Goal: Register for event/course

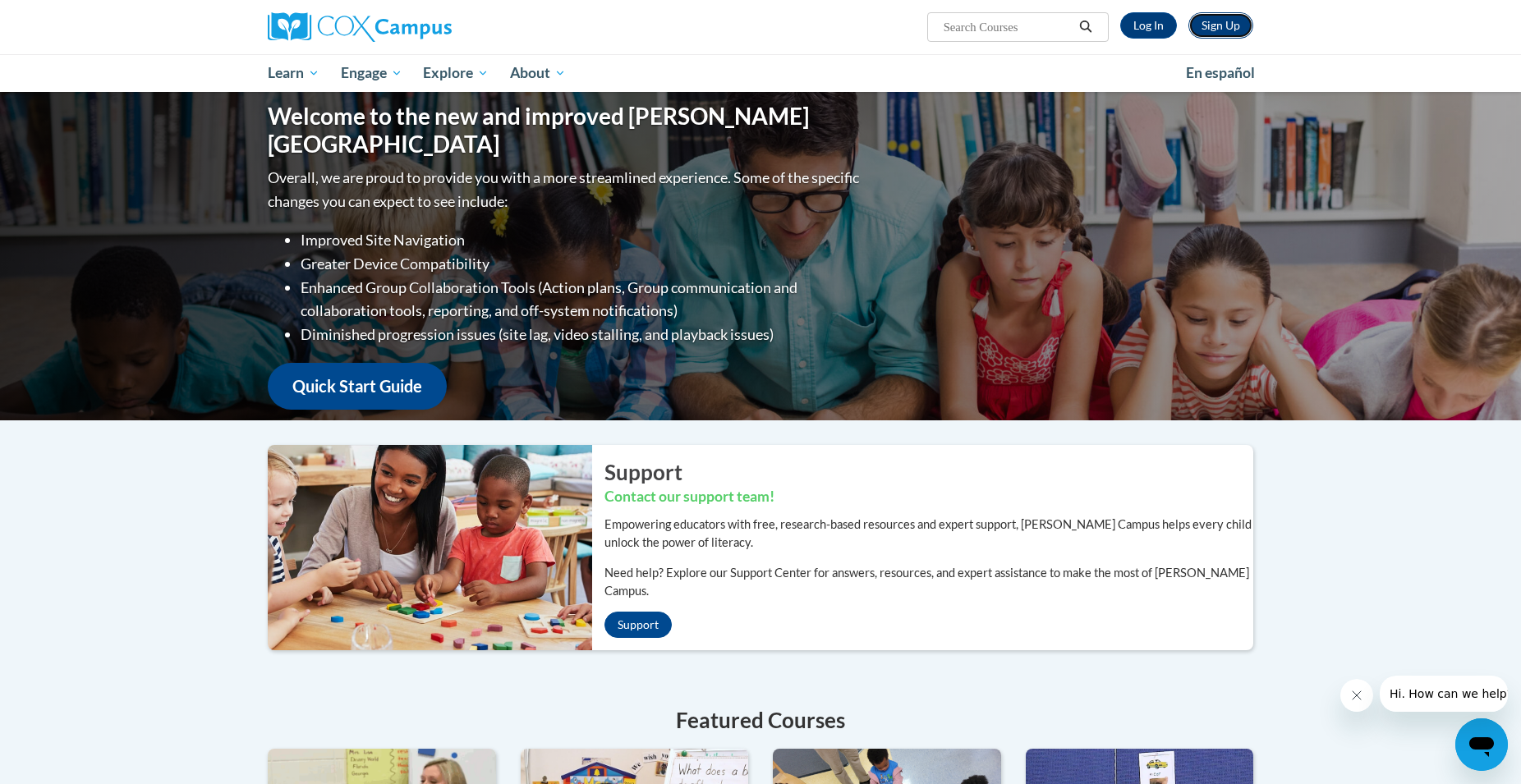
click at [1205, 25] on link "Sign Up" at bounding box center [1220, 26] width 65 height 27
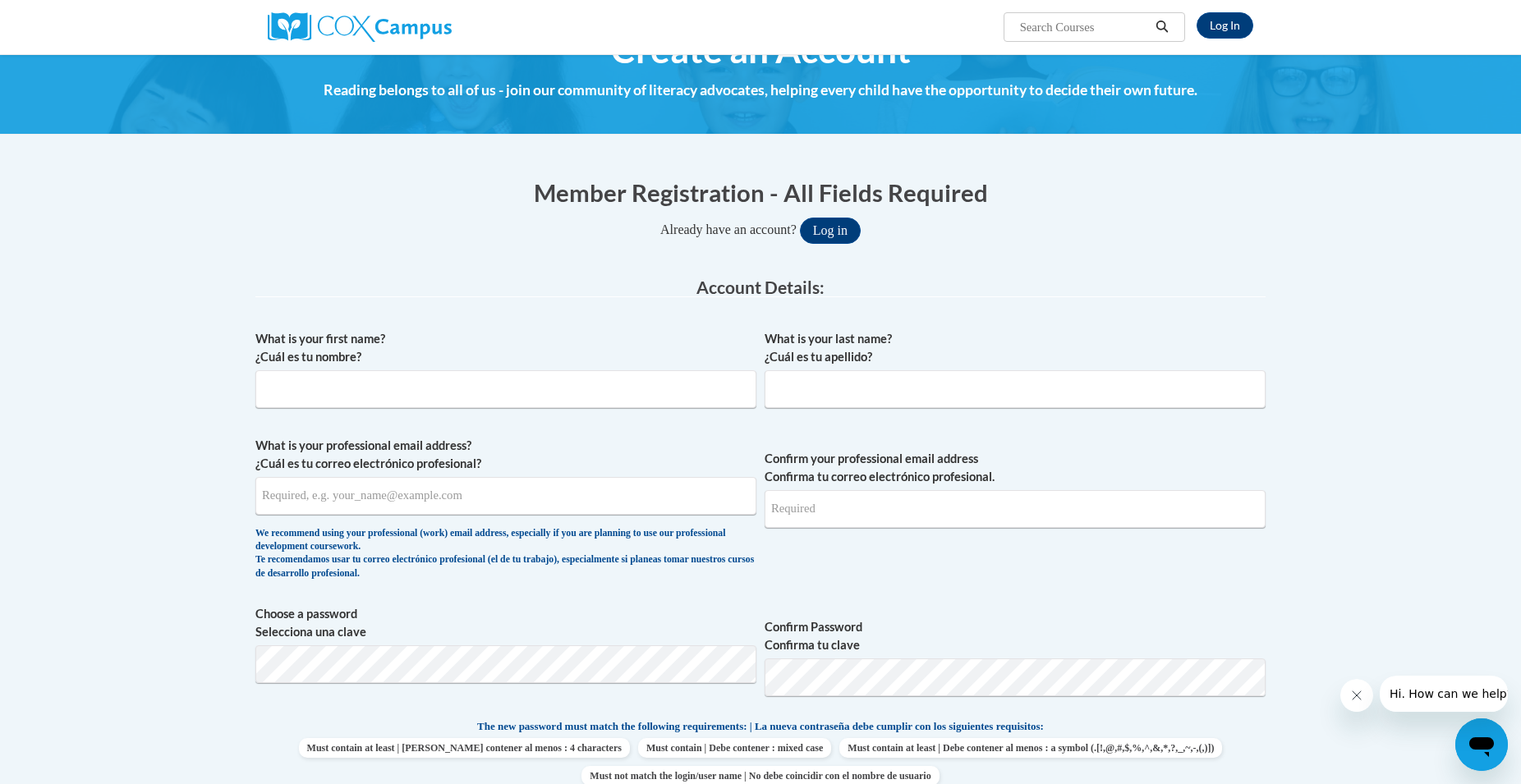
scroll to position [84, 0]
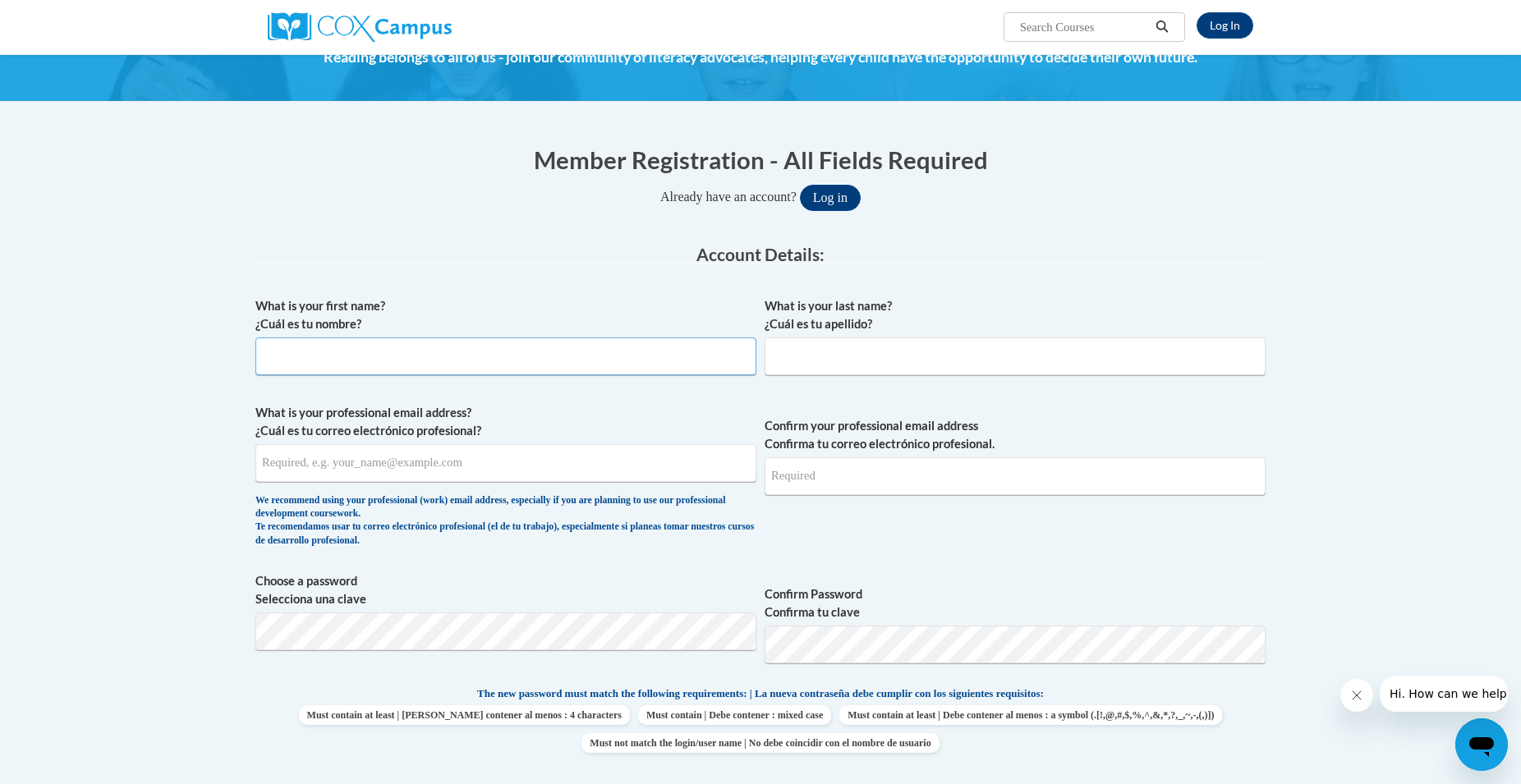
click at [535, 360] on input "What is your first name? ¿Cuál es tu nombre?" at bounding box center [506, 356] width 501 height 38
type input "Alexandra"
type input "Angeloro"
click at [466, 465] on input "What is your professional email address? ¿Cuál es tu correo electrónico profesi…" at bounding box center [506, 462] width 501 height 38
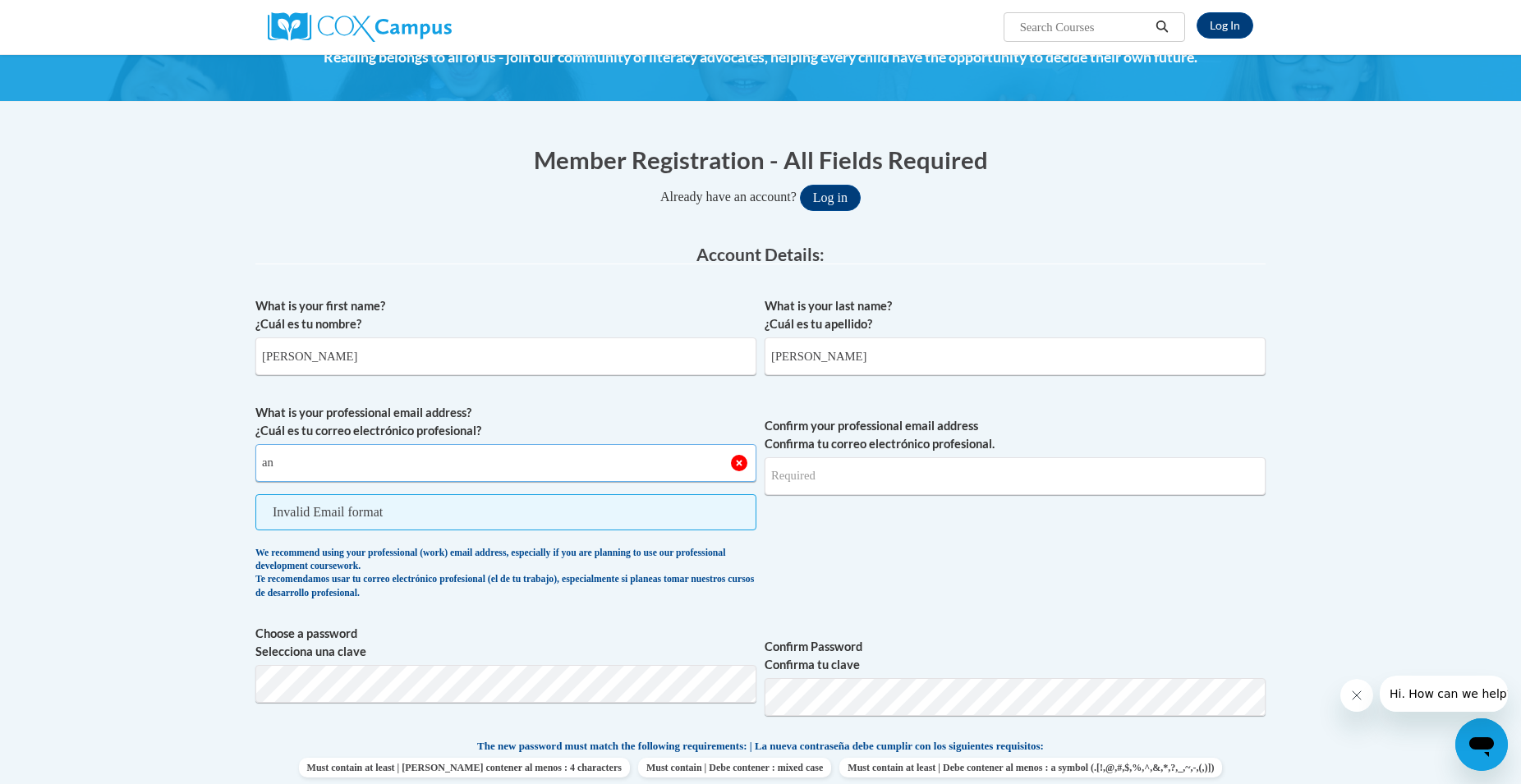
type input "a"
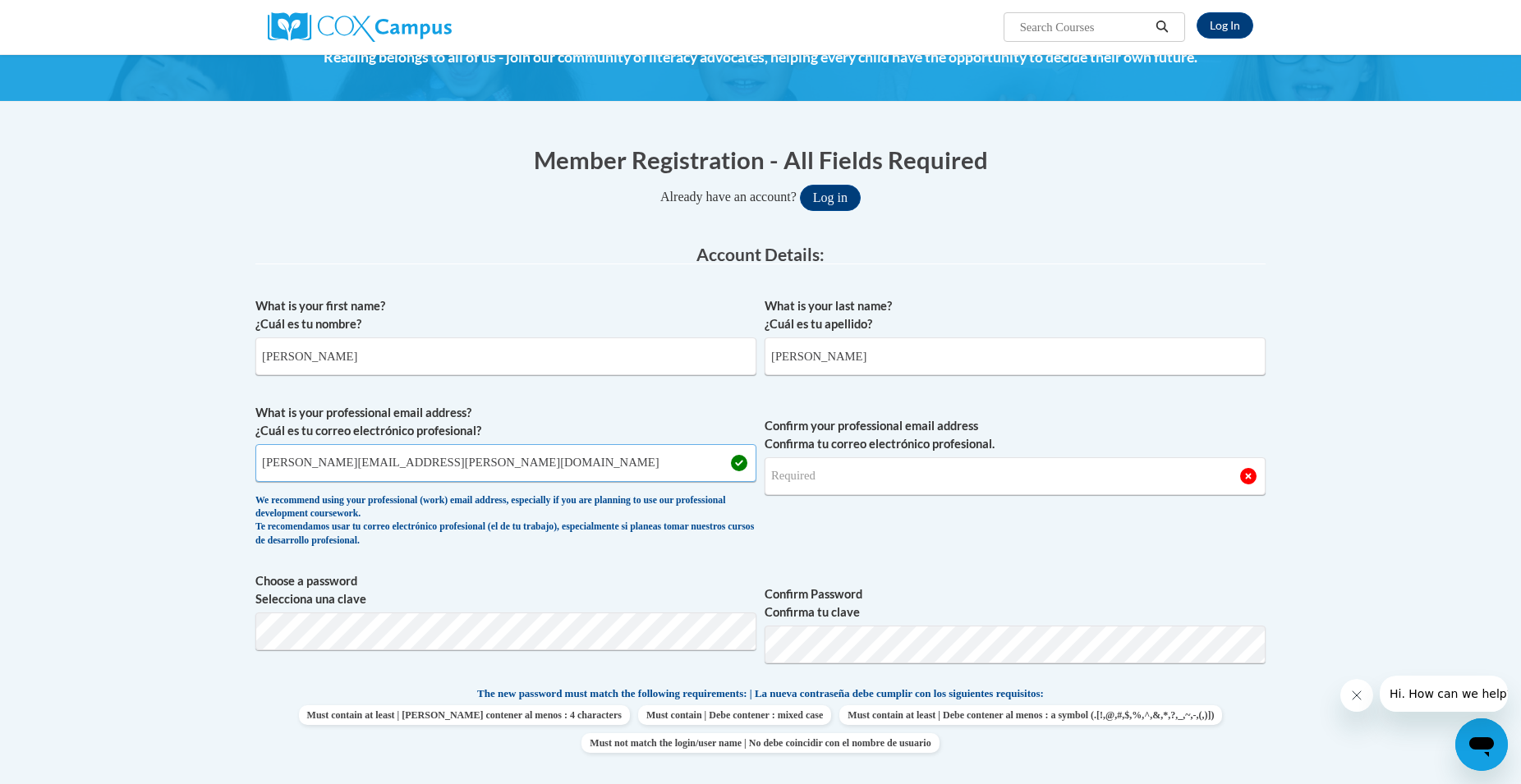
type input "alexandra.angeloro@steppingstonesmuseum.org"
click at [803, 477] on input "Confirm your professional email address Confirma tu correo electrónico profesio…" at bounding box center [1015, 476] width 501 height 38
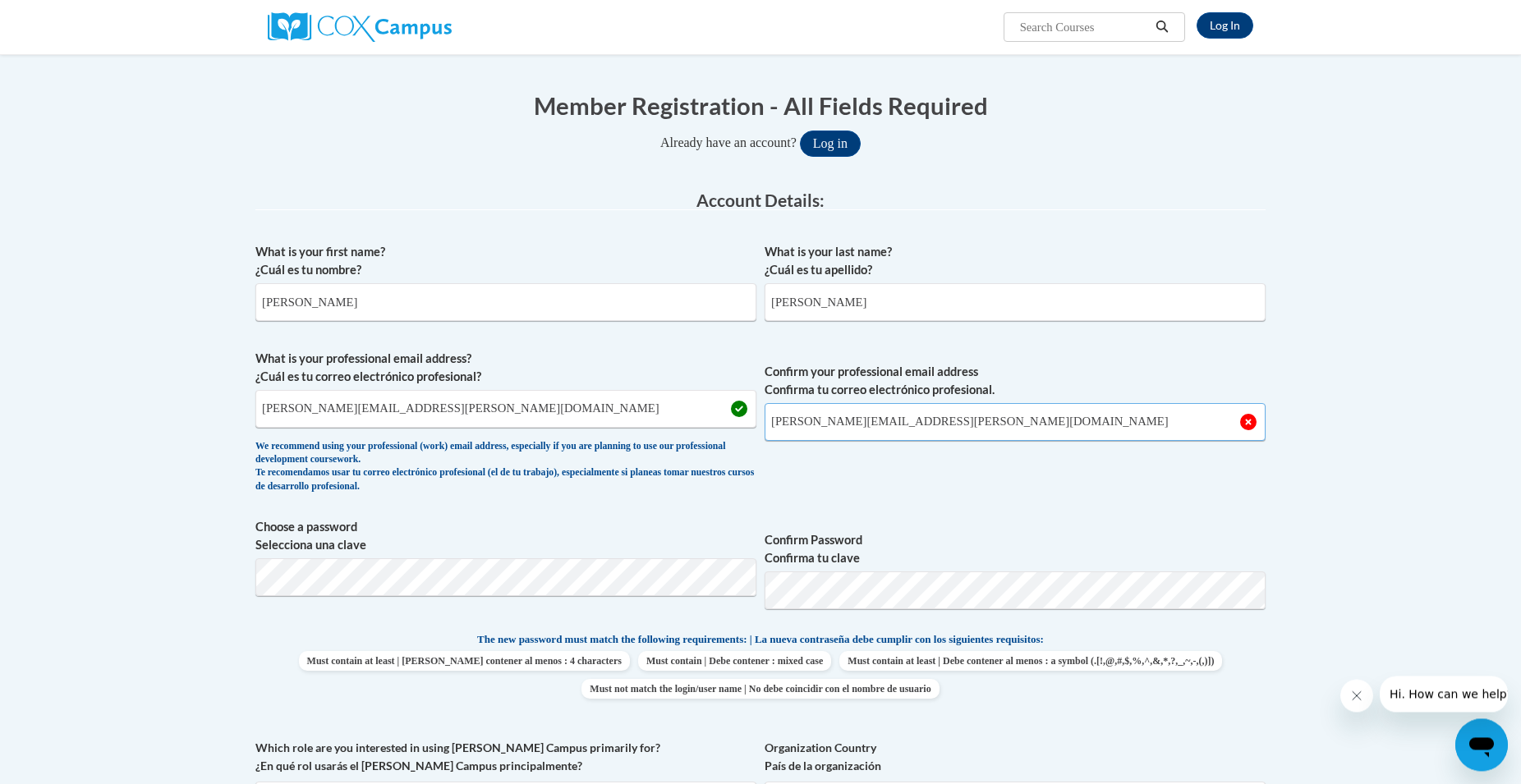
scroll to position [167, 0]
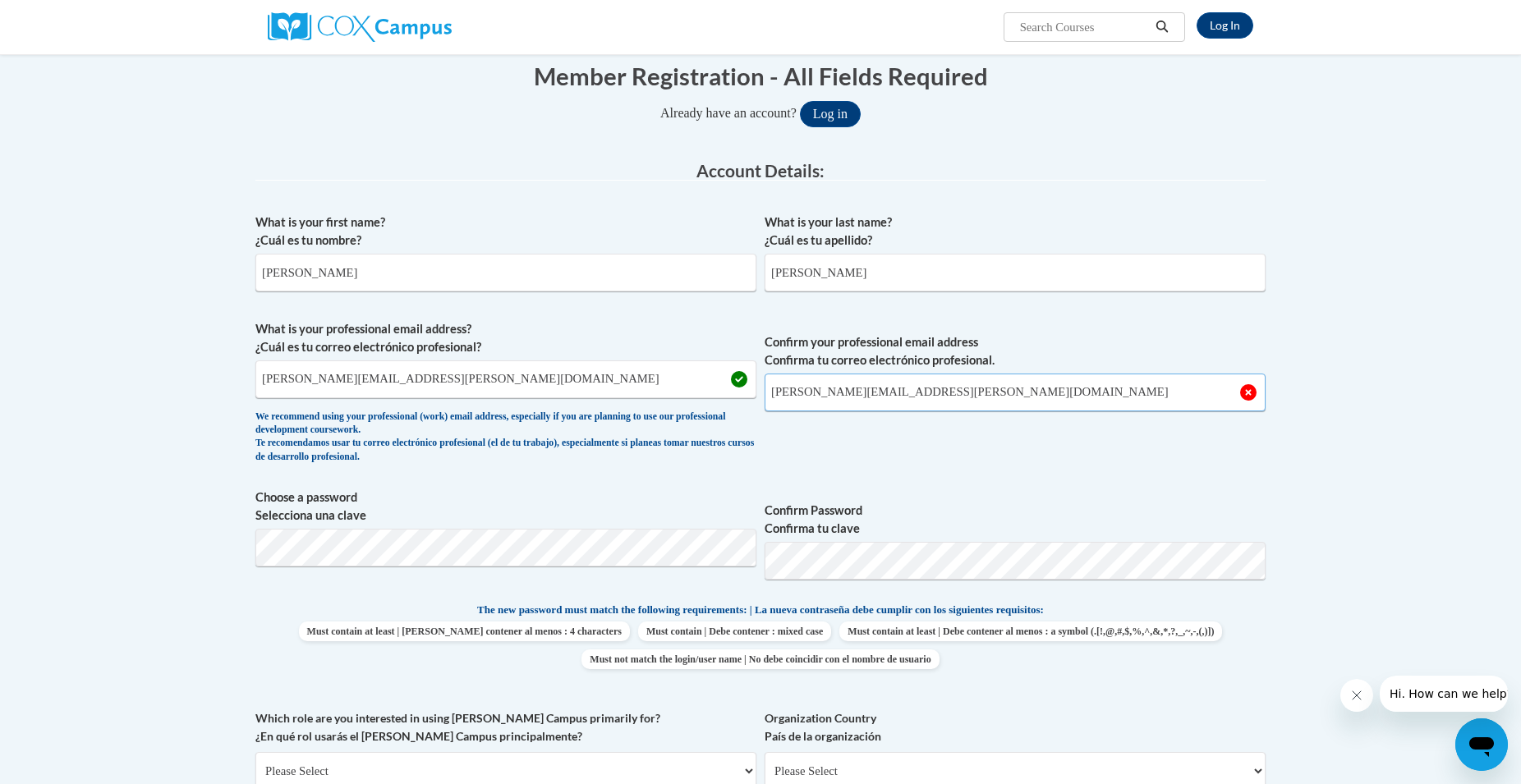
type input "alexandra.angeloro@steppingstonesmuseum.org"
click at [307, 611] on p "The new password must match the following requirements: | La nueva contraseña d…" at bounding box center [760, 611] width 1010 height 20
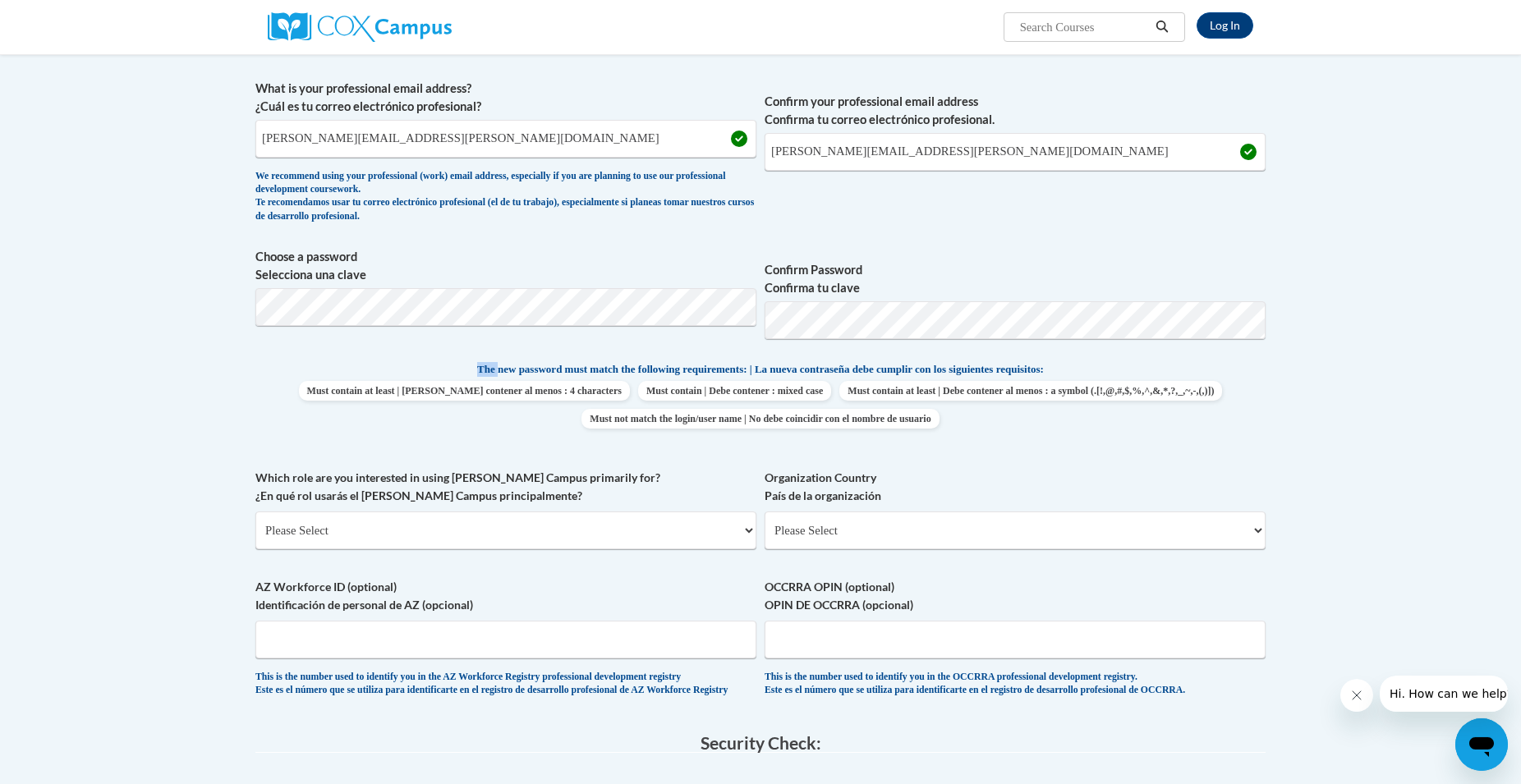
scroll to position [419, 0]
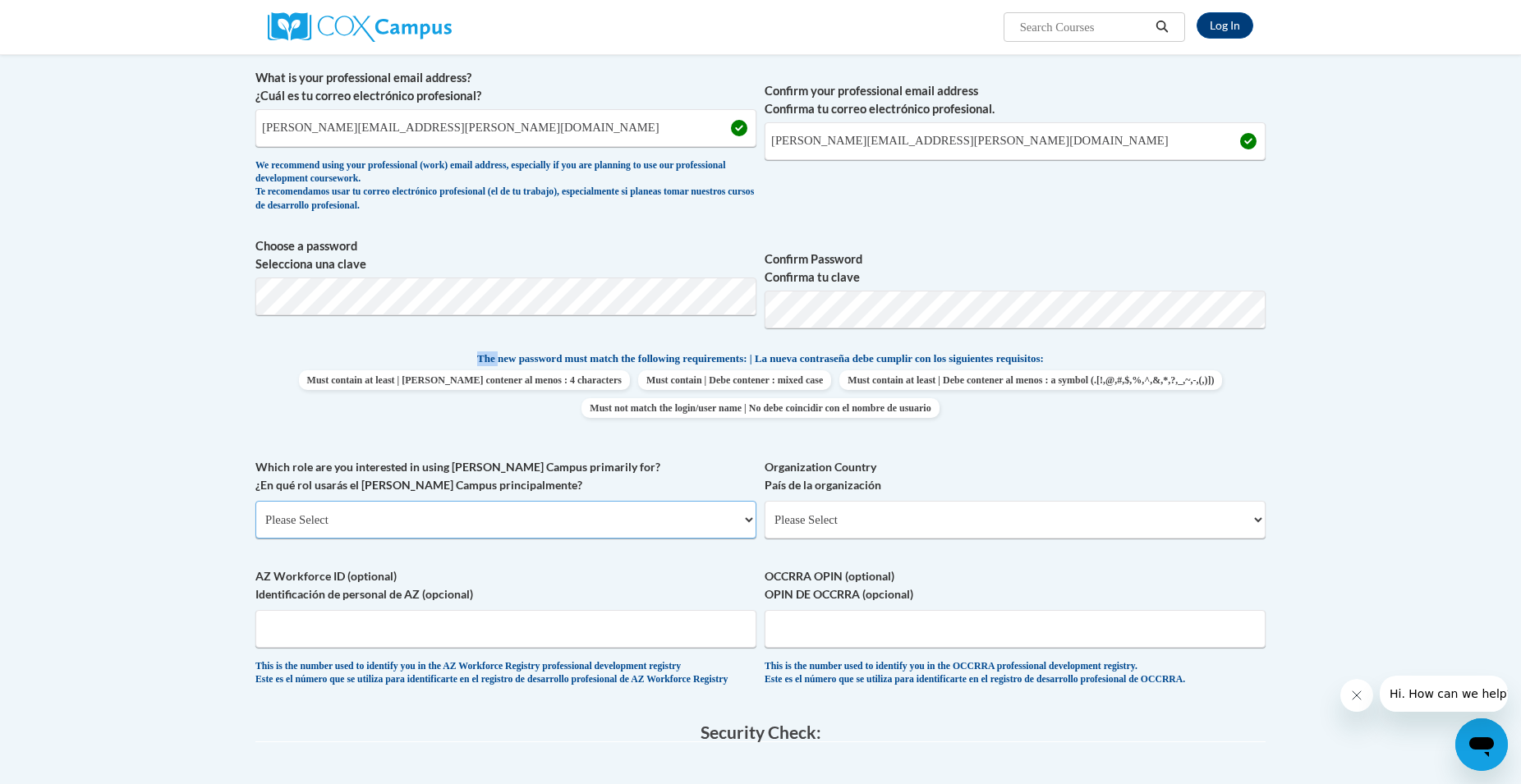
click at [256, 500] on select "Please Select College/University | Colegio/Universidad Community/Nonprofit Part…" at bounding box center [506, 519] width 501 height 38
select select "fbf2d438-af2f-41f8-98f1-81c410e29de3"
click option "Educator | Educador(a)" at bounding box center [0, 0] width 0 height 0
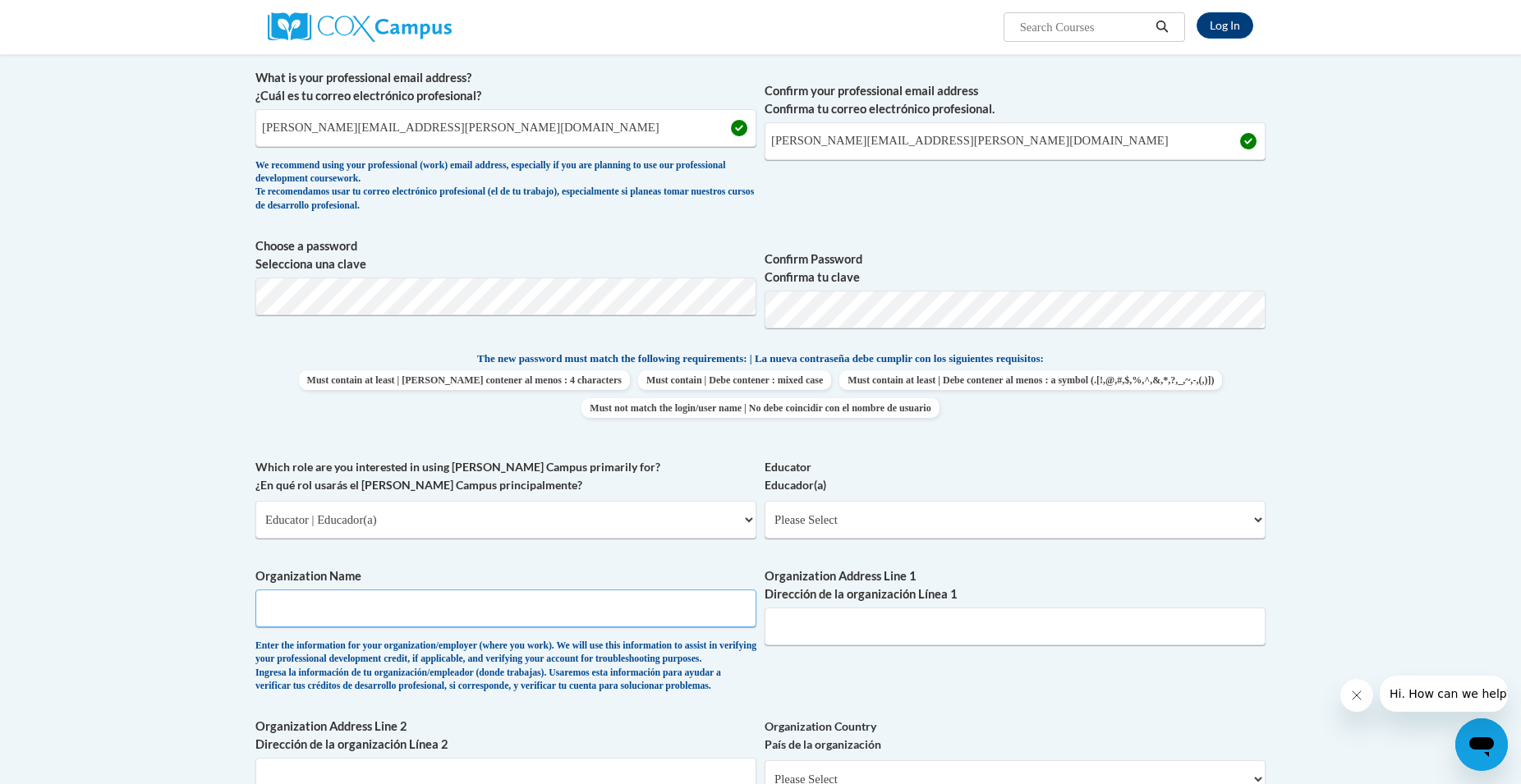
click at [647, 611] on input "Organization Name" at bounding box center [506, 608] width 501 height 38
type input "Elli"
click at [806, 685] on div "What is your first name? ¿Cuál es tu nombre? Alexandra What is your last name? …" at bounding box center [760, 458] width 1010 height 1008
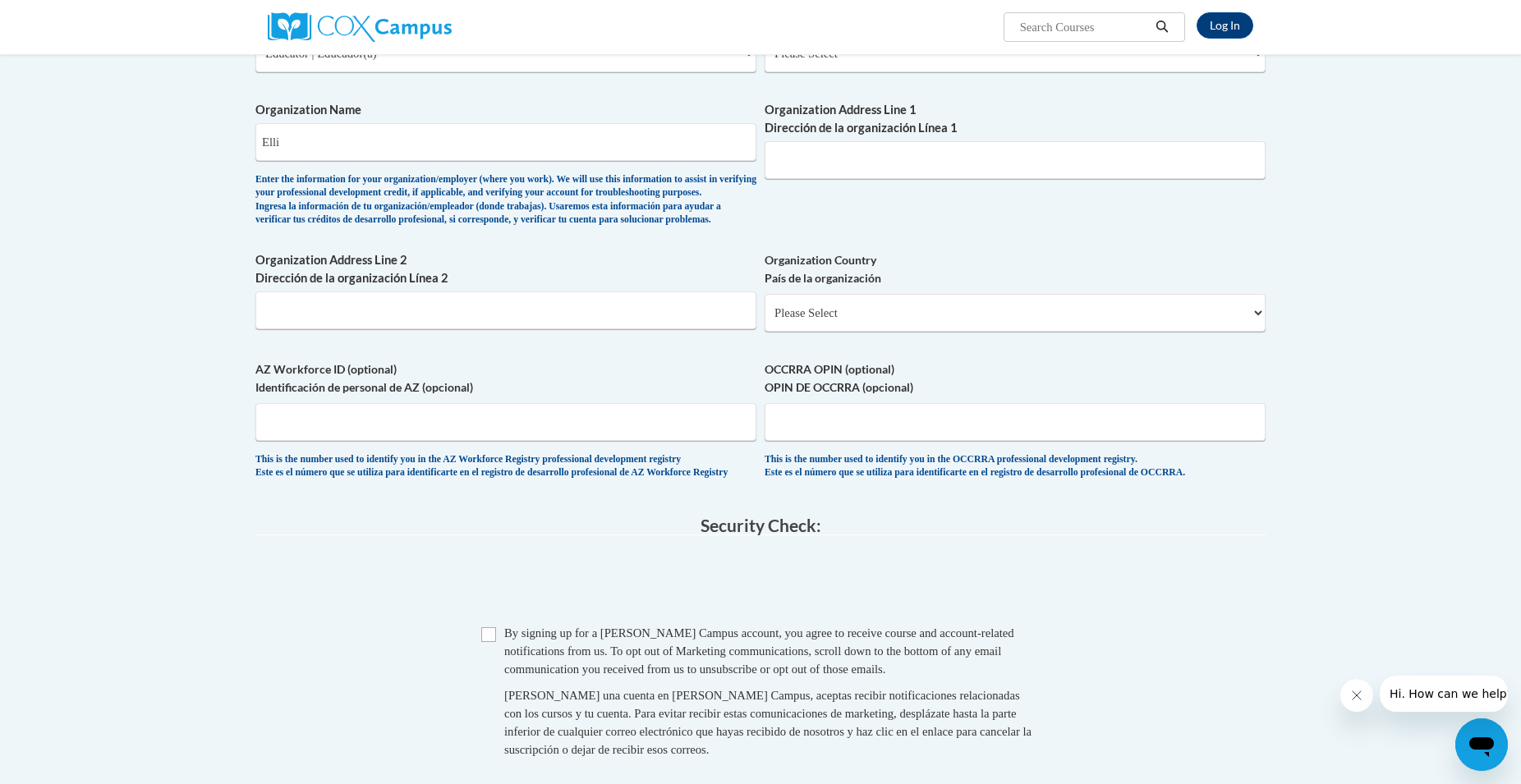
scroll to position [921, 0]
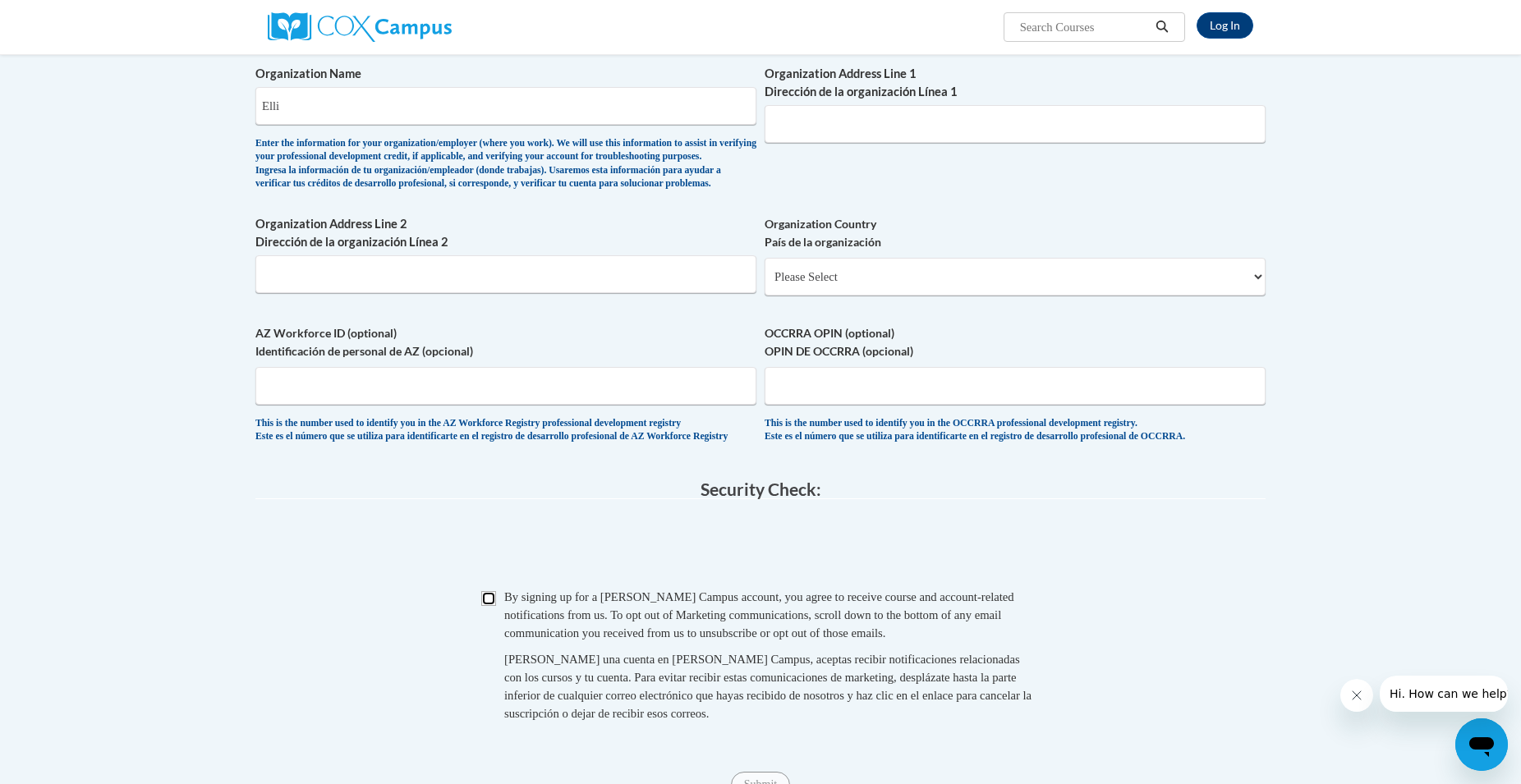
click at [494, 605] on input "Checkbox" at bounding box center [488, 598] width 15 height 15
checkbox input "true"
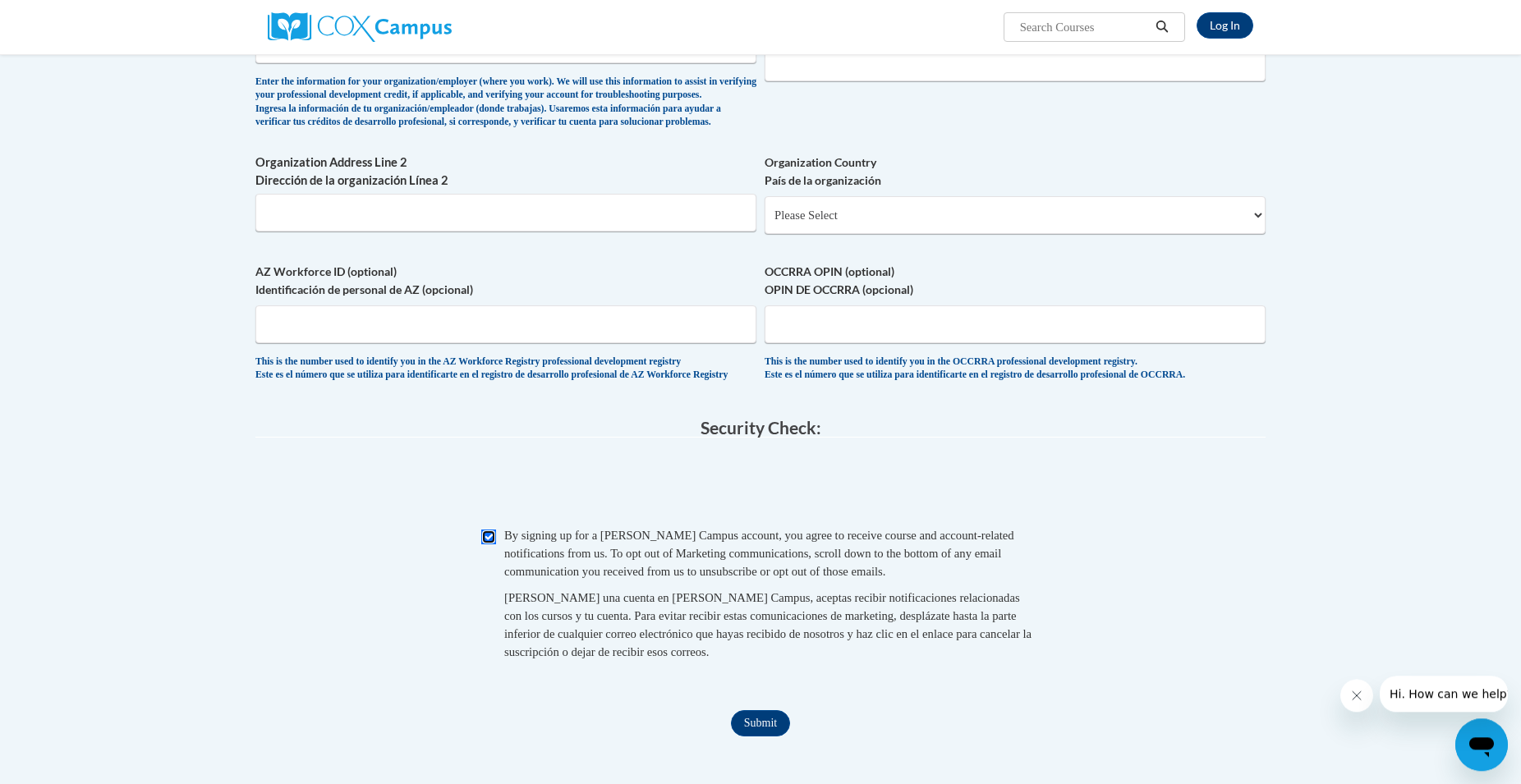
scroll to position [1088, 0]
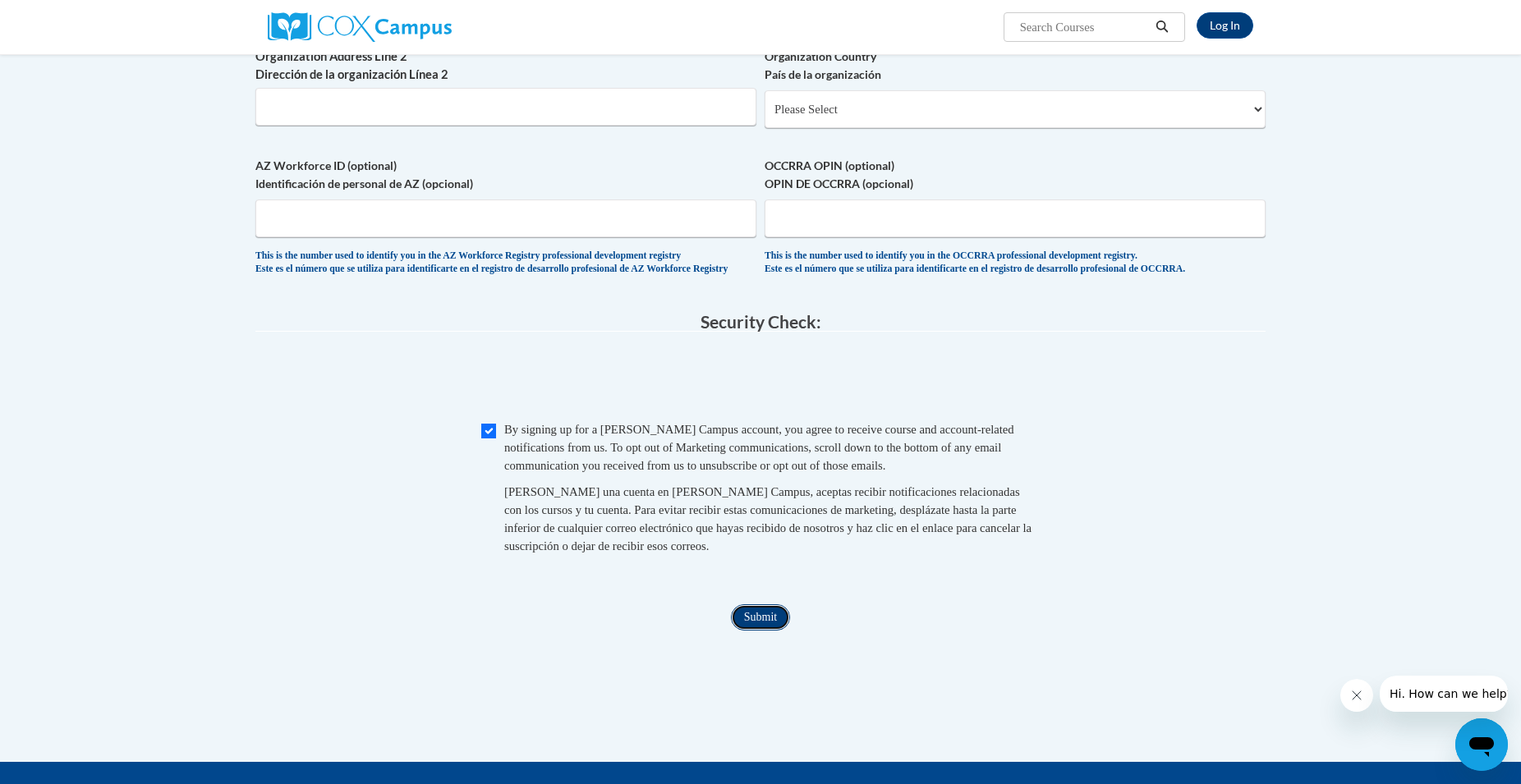
click at [775, 630] on input "Submit" at bounding box center [760, 617] width 59 height 27
click at [775, 237] on input "OCCRRA OPIN (optional) OPIN DE OCCRRA (opcional)" at bounding box center [1015, 218] width 501 height 38
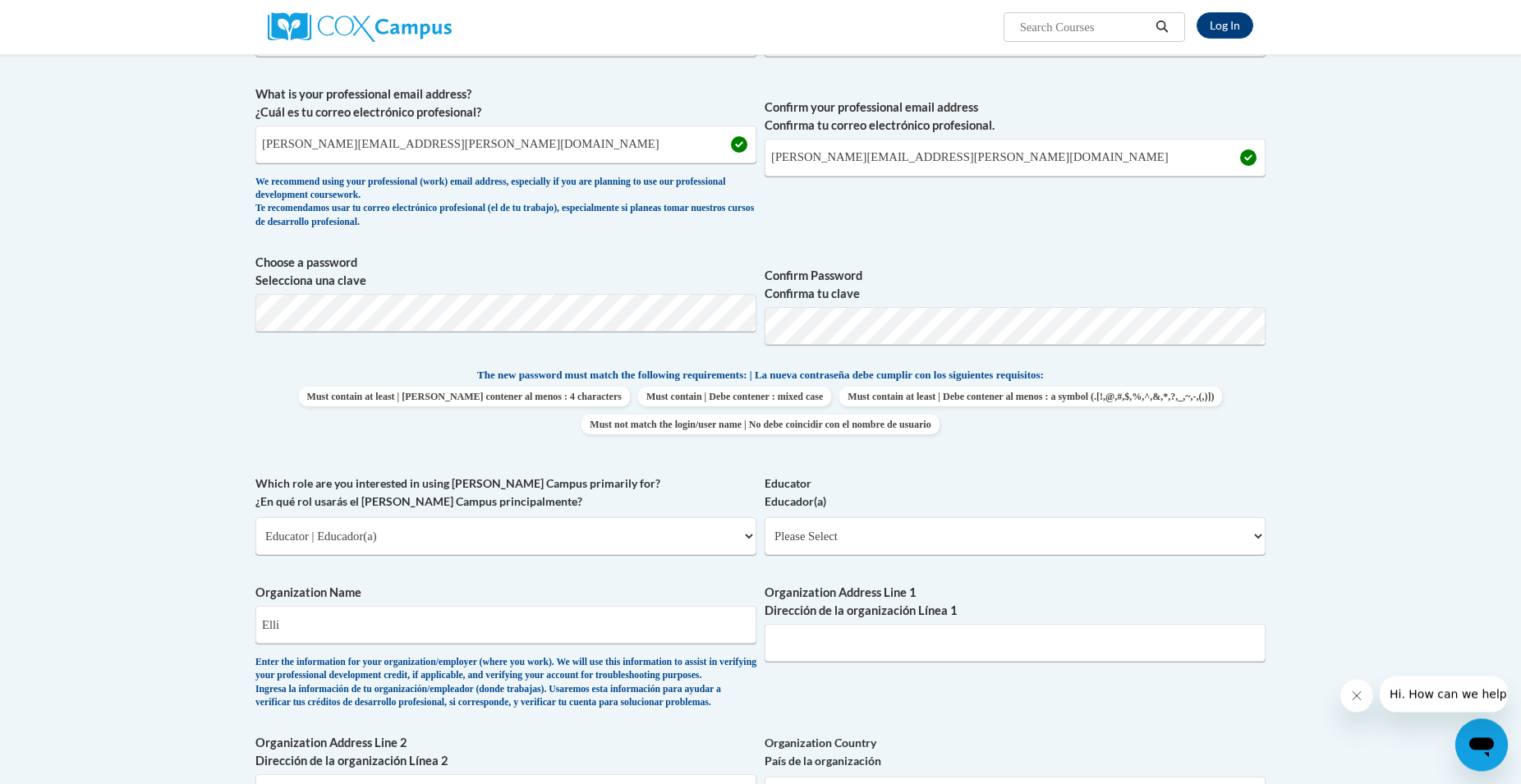
scroll to position [318, 0]
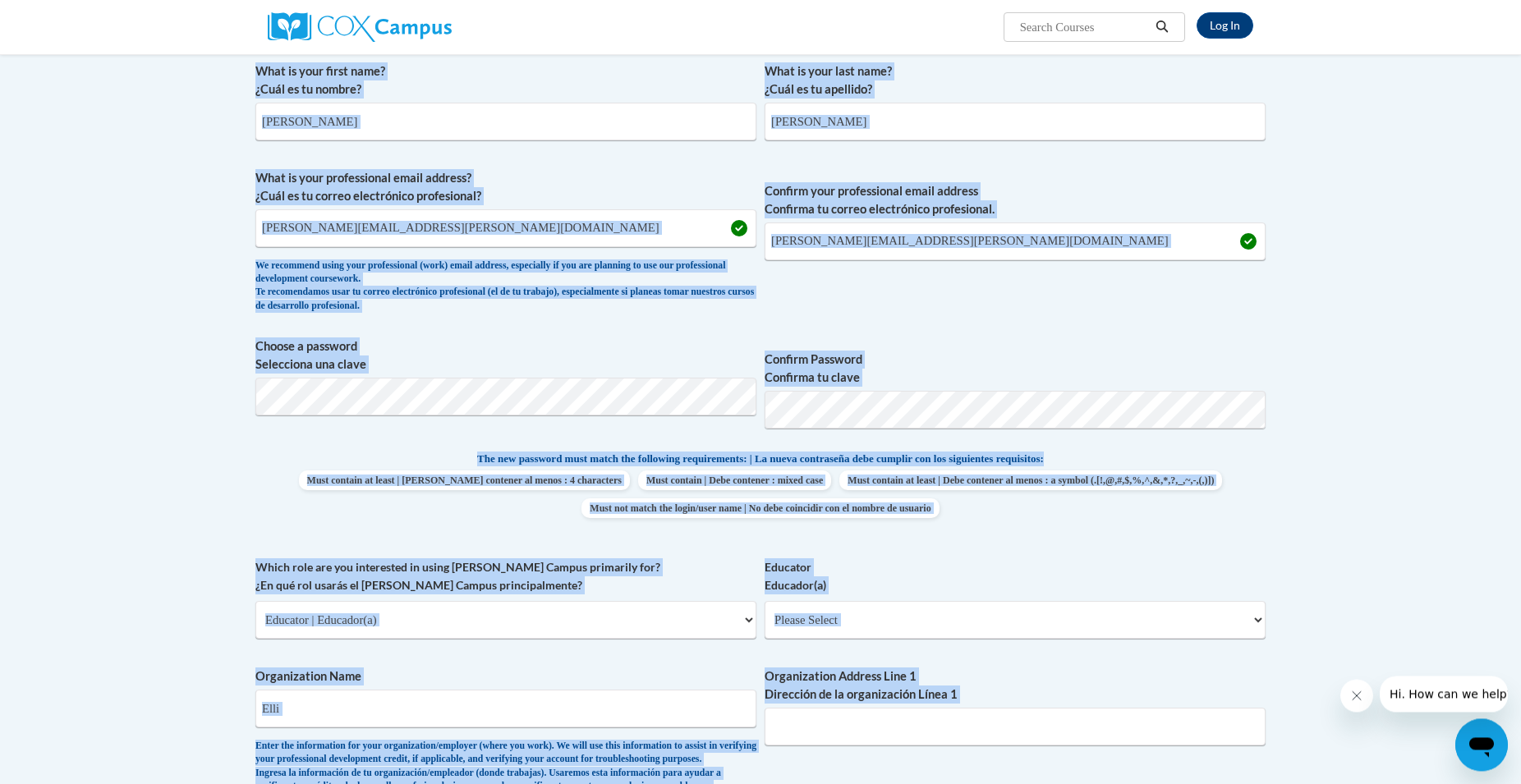
drag, startPoint x: 248, startPoint y: 343, endPoint x: 240, endPoint y: 348, distance: 9.4
click at [240, 348] on body "Log In Search Search... Create an Account Reading belongs to all of us - join o…" at bounding box center [760, 751] width 1521 height 2140
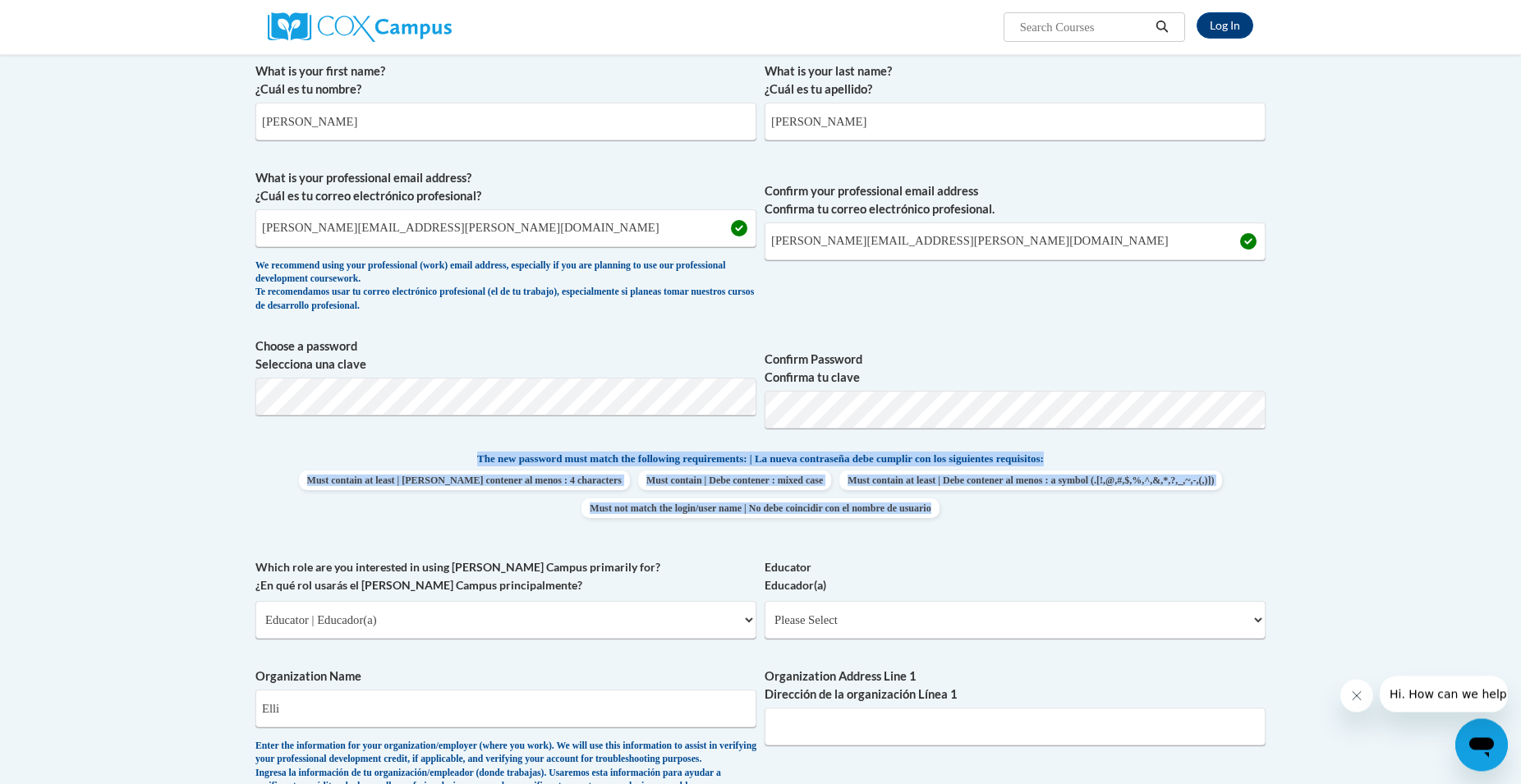
click at [257, 397] on body "Log In Search Search... Create an Account Reading belongs to all of us - join o…" at bounding box center [760, 751] width 1521 height 2140
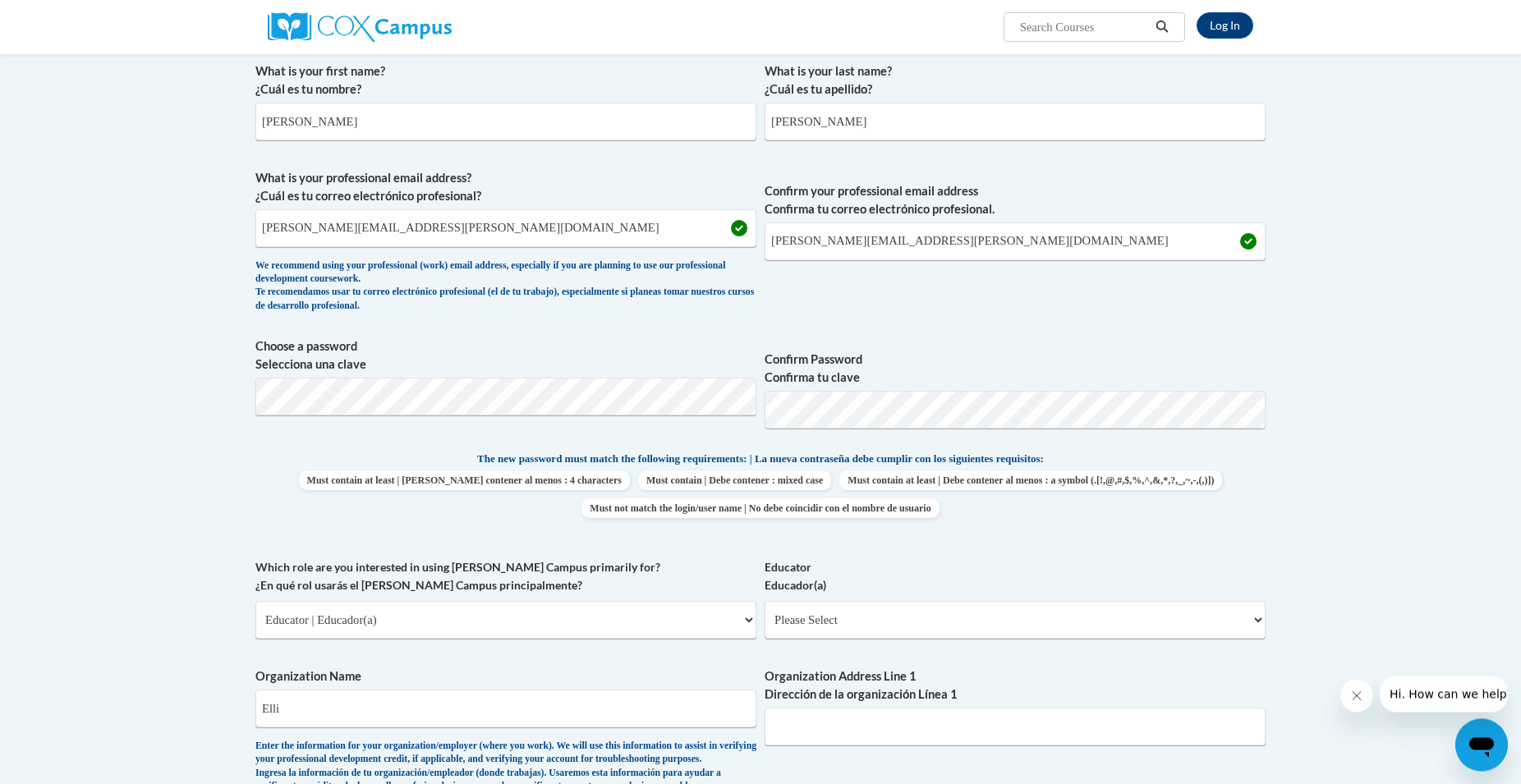
click at [118, 441] on body "Log In Search Search... Create an Account Reading belongs to all of us - join o…" at bounding box center [760, 751] width 1521 height 2140
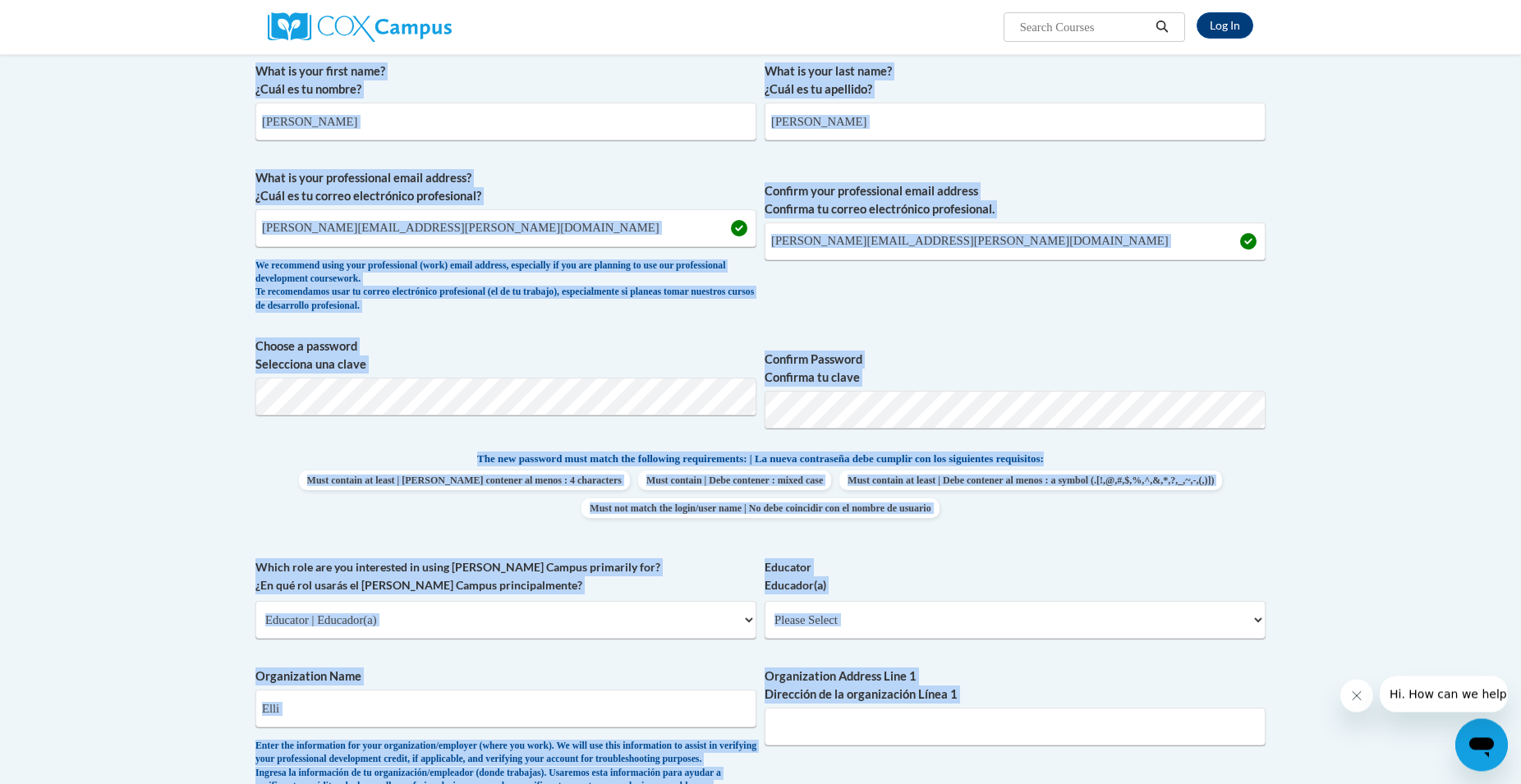
click at [118, 441] on body "Log In Search Search... Create an Account Reading belongs to all of us - join o…" at bounding box center [760, 751] width 1521 height 2140
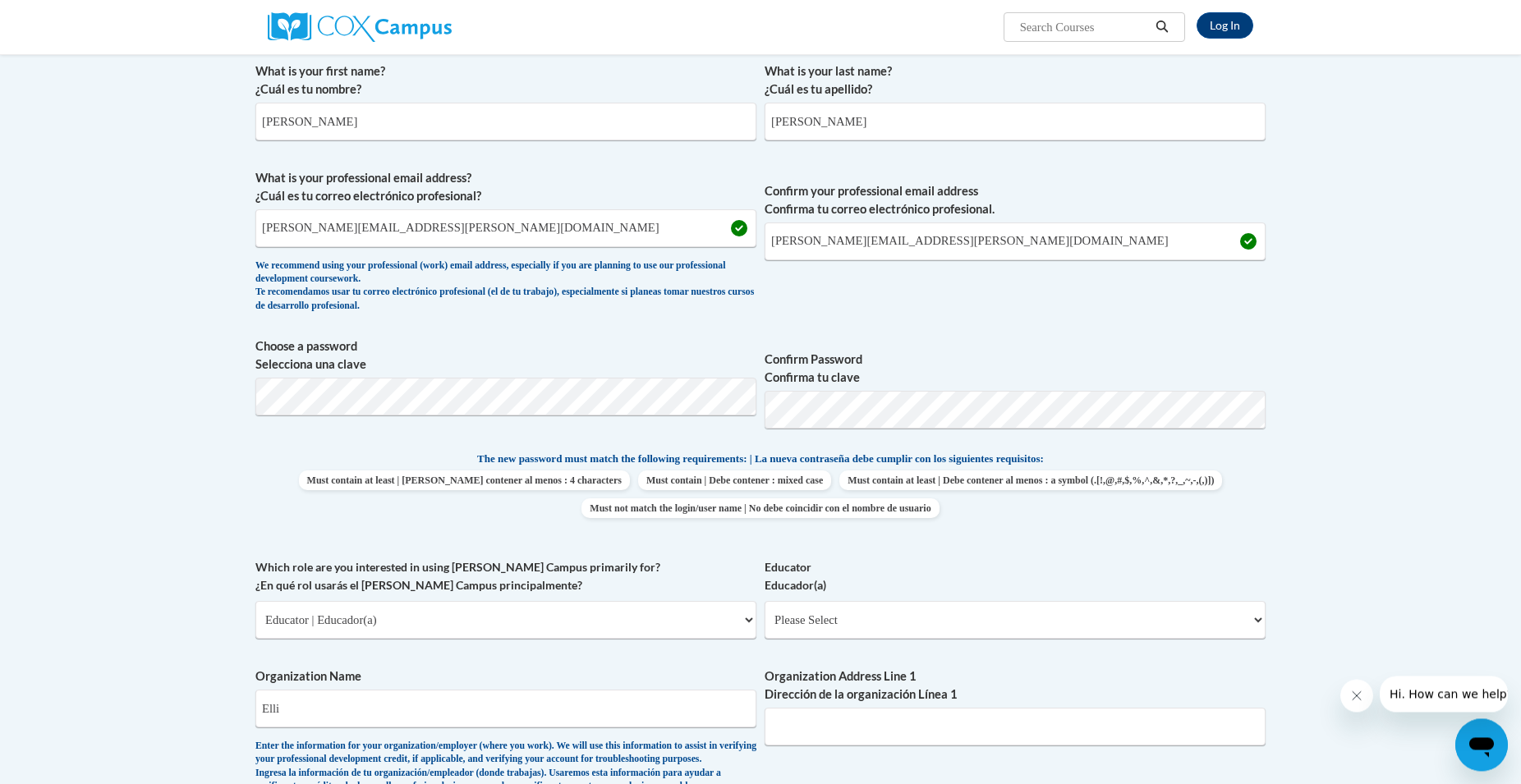
click at [130, 441] on body "Log In Search Search... Create an Account Reading belongs to all of us - join o…" at bounding box center [760, 751] width 1521 height 2140
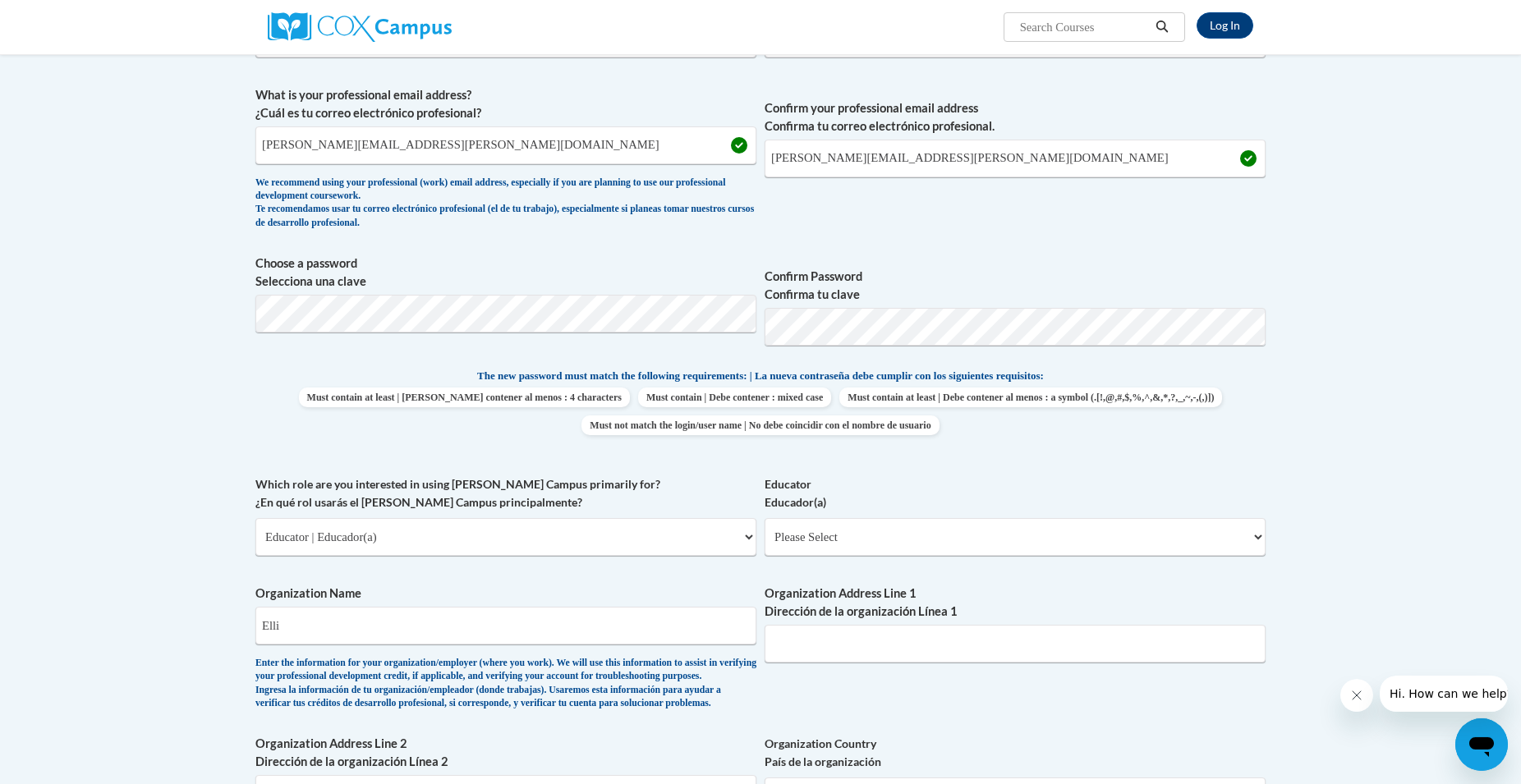
scroll to position [402, 0]
click at [765, 517] on select "Please Select Early Learning/Daycare Teacher/Family Home Care Provider | Maestr…" at bounding box center [1015, 536] width 501 height 38
select select "5e2af403-4f2c-4e49-a02f-103e55d7b75b"
click option "Early Learning/Daycare Teacher/Family Home Care Provider | Maestro(a) de educac…" at bounding box center [0, 0] width 0 height 0
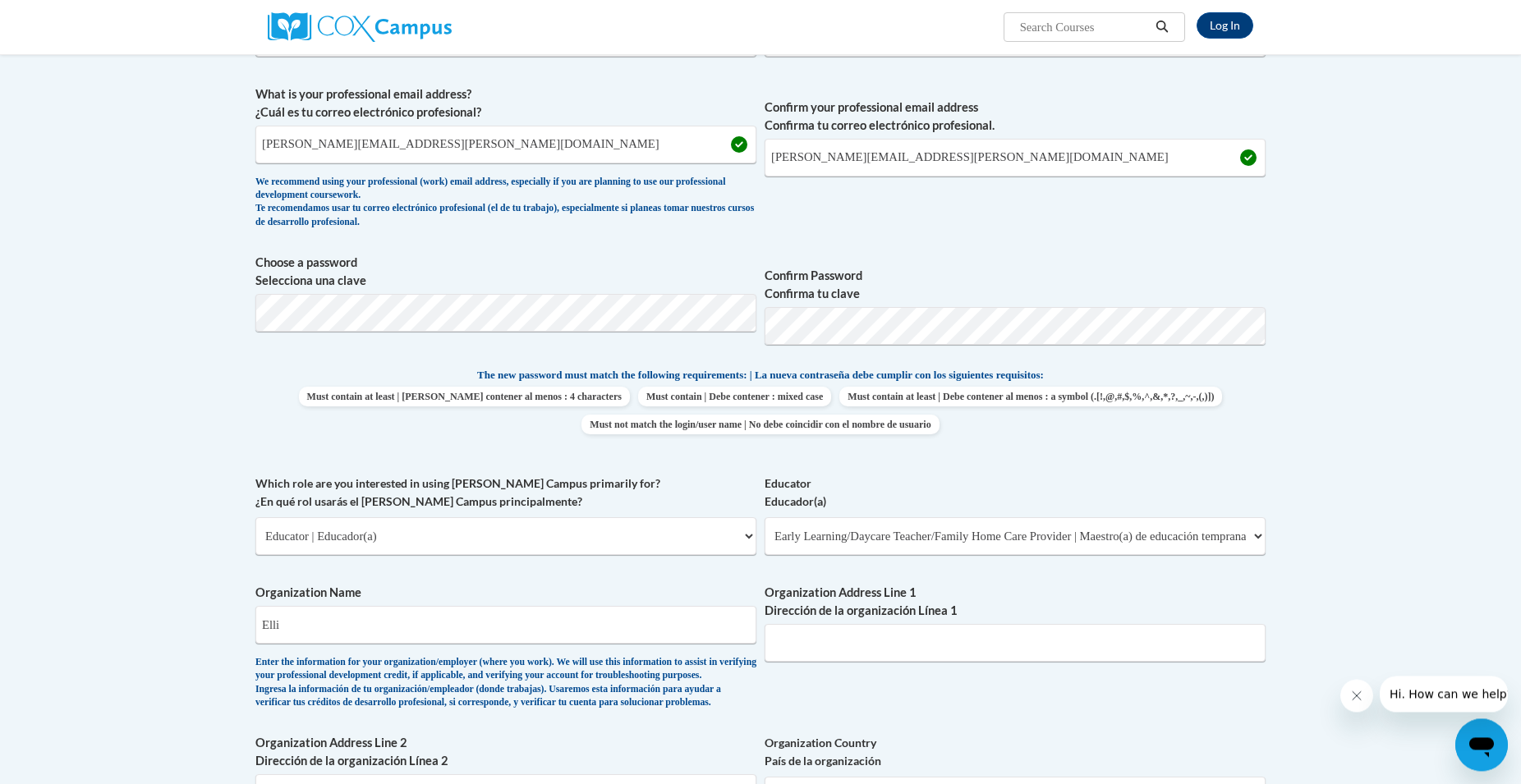
click at [143, 488] on body "Log In Search Search... Create an Account Reading belongs to all of us - join o…" at bounding box center [760, 667] width 1521 height 2140
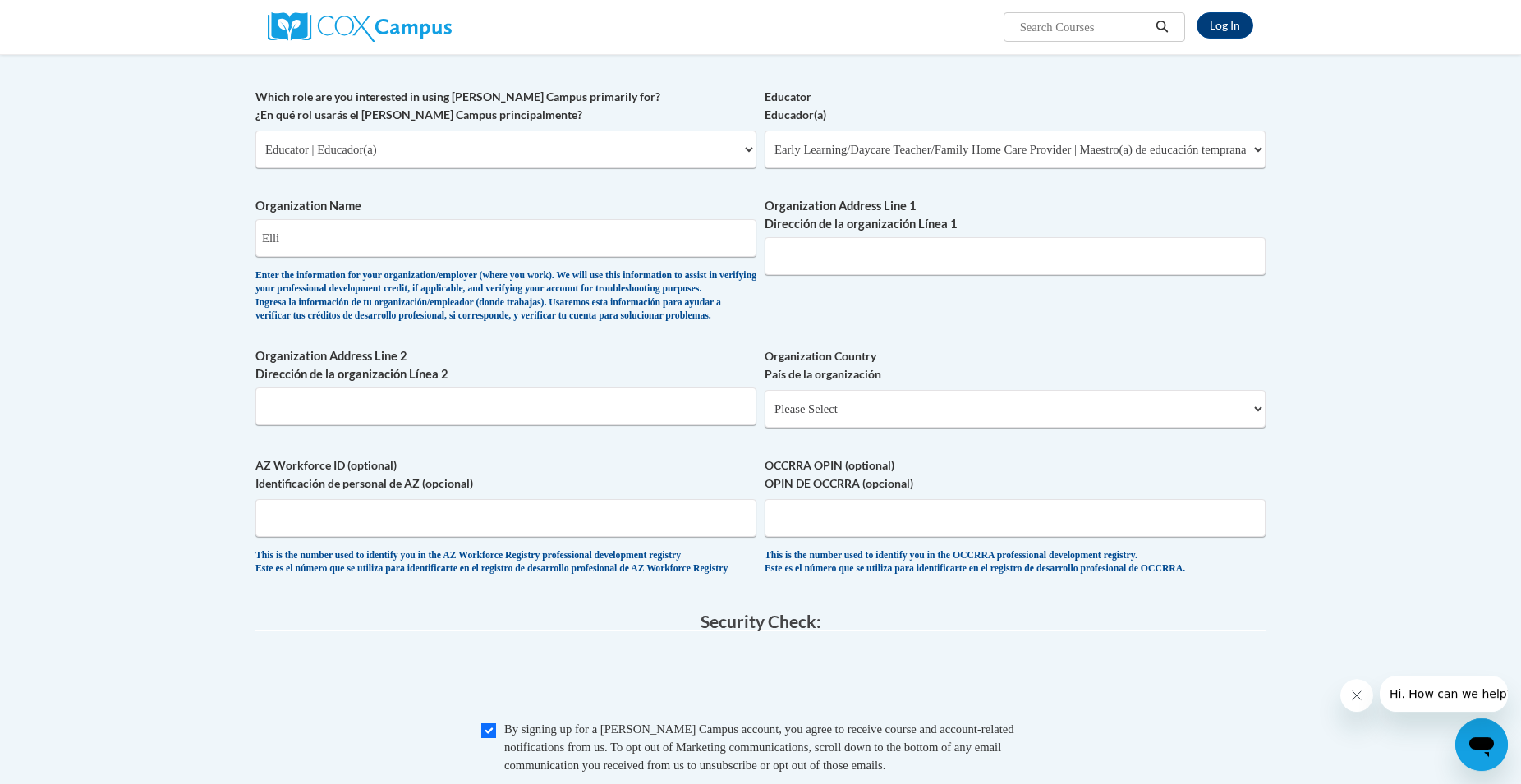
scroll to position [872, 0]
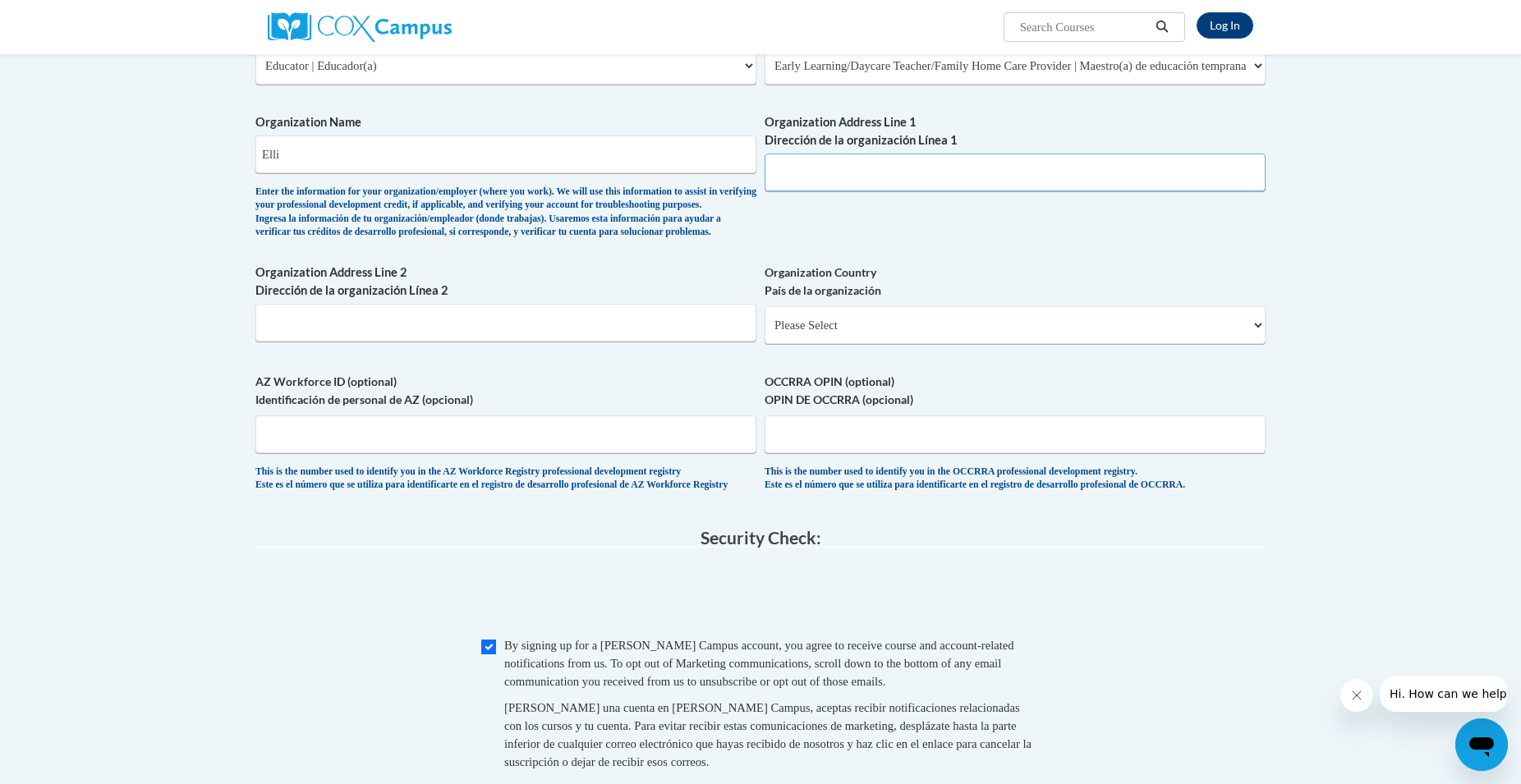
click at [812, 156] on input "Organization Address Line 1 Dirección de la organización Línea 1" at bounding box center [1015, 172] width 501 height 38
type input "1073 N Benson Rd"
click at [716, 340] on input "Organization Address Line 2 Dirección de la organización Línea 2" at bounding box center [506, 323] width 501 height 38
type input "Fairfield"
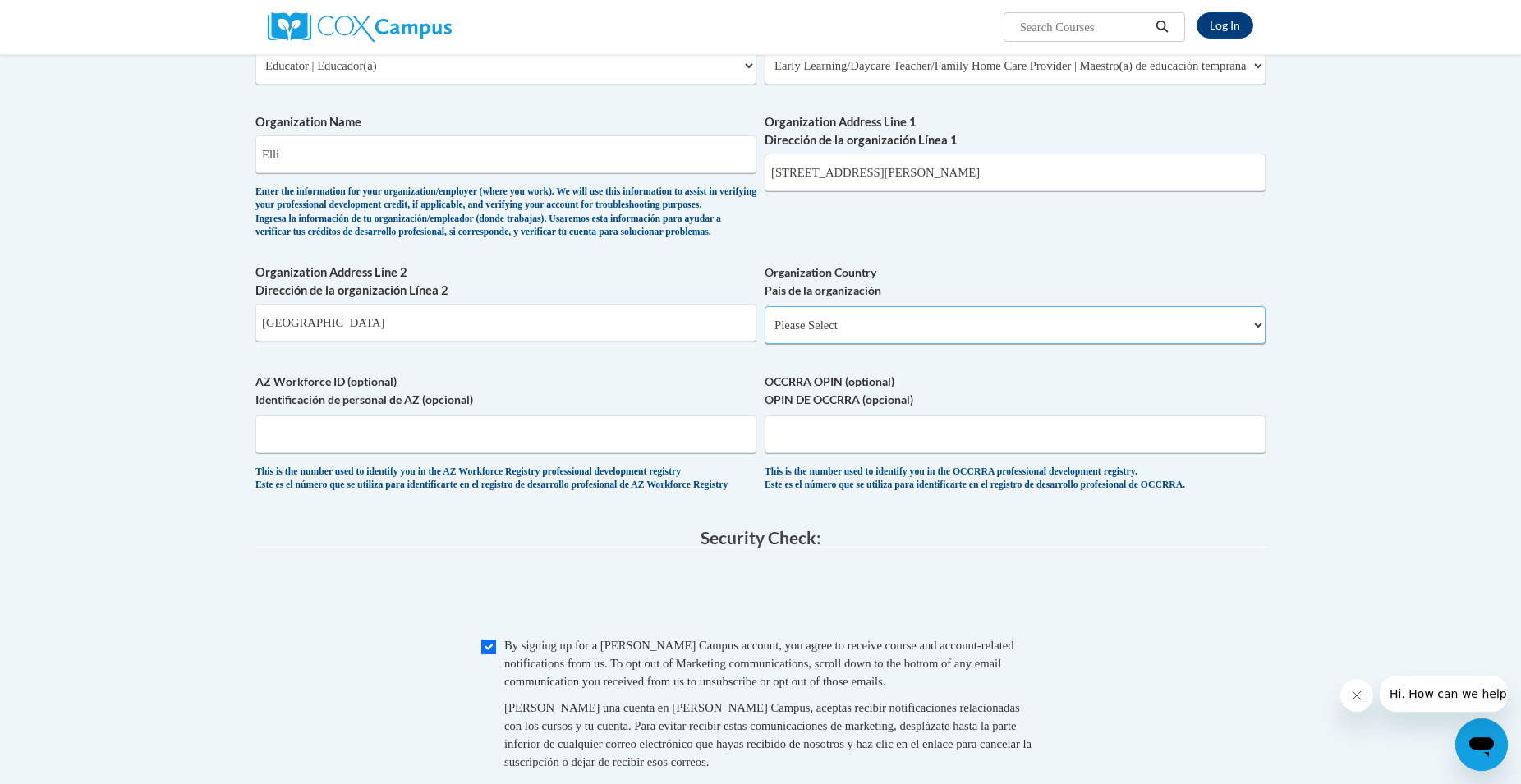
click at [765, 306] on select "Please Select United States | Estados Unidos Outside of the United States | Fue…" at bounding box center [1015, 324] width 501 height 38
select select "ad49bcad-a171-4b2e-b99c-48b446064914"
click option "United States | Estados Unidos" at bounding box center [0, 0] width 0 height 0
select select
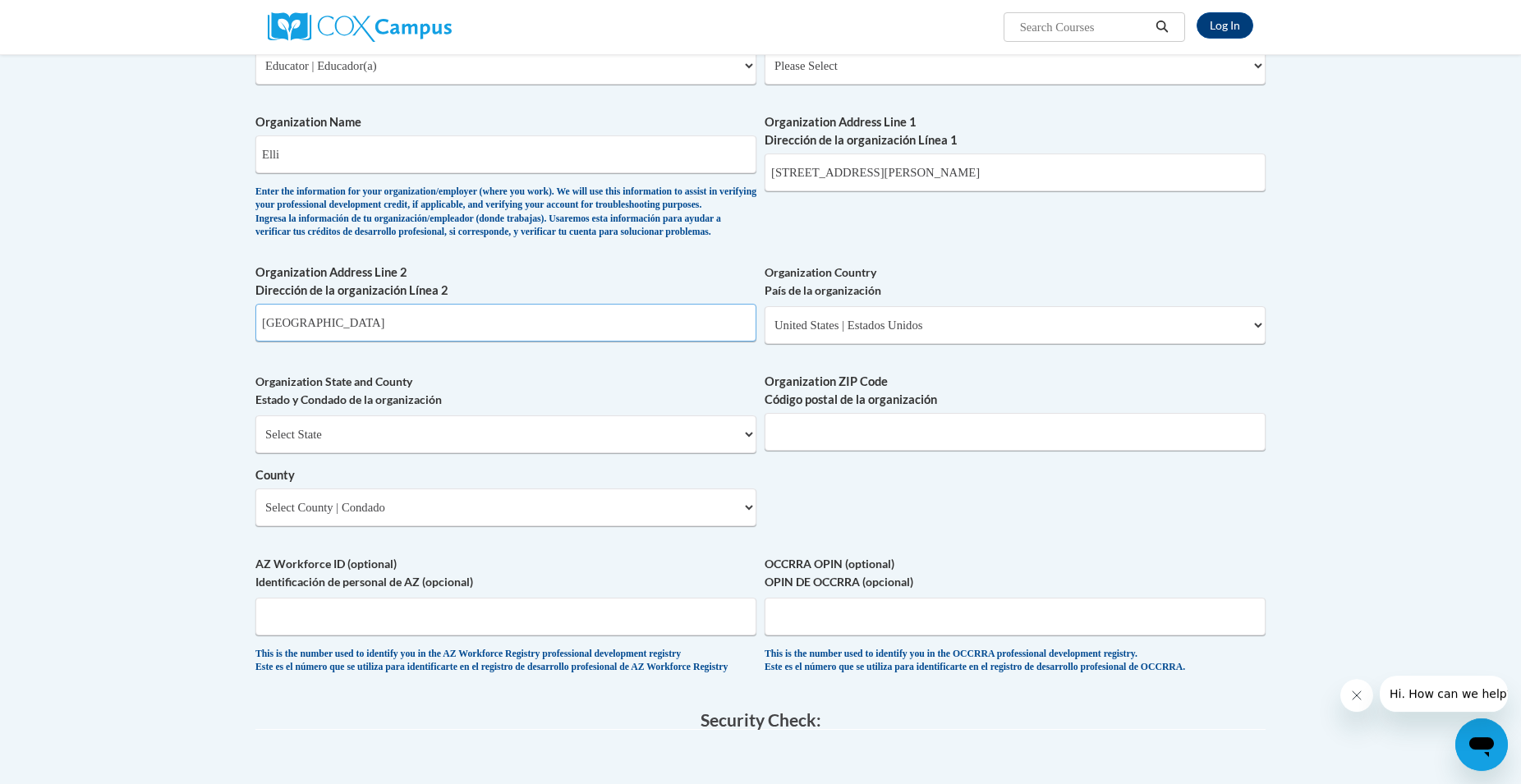
click at [535, 341] on input "Fairfield" at bounding box center [506, 323] width 501 height 38
type input "Fairfield"
click at [256, 415] on select "Select State Alabama Alaska Arizona Arkansas California Colorado Connecticut De…" at bounding box center [506, 434] width 501 height 38
select select "Connecticut"
click option "Connecticut" at bounding box center [0, 0] width 0 height 0
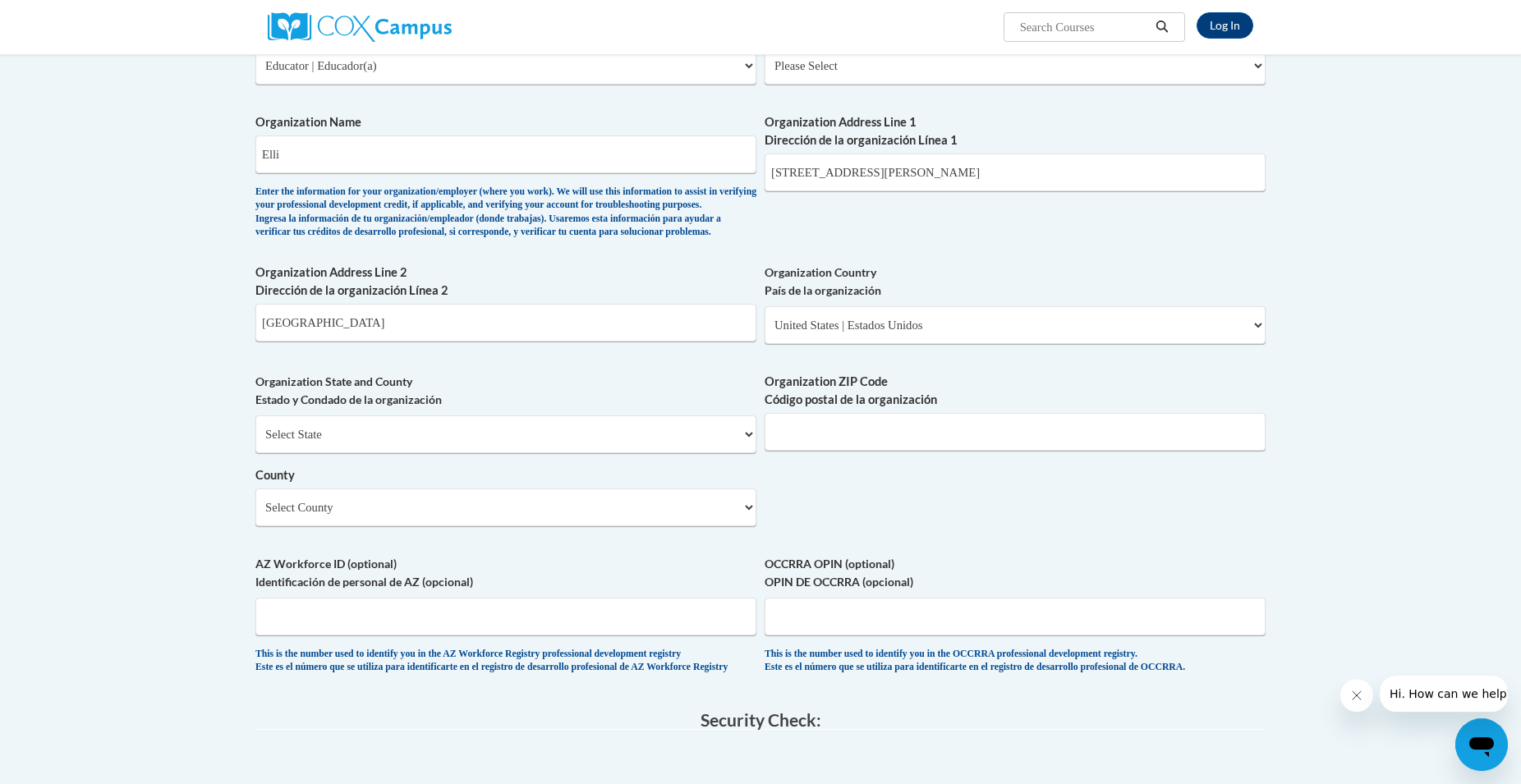
click at [165, 483] on body "Log In Search Search... Create an Account Reading belongs to all of us - join o…" at bounding box center [760, 288] width 1521 height 2322
click at [796, 451] on input "Organization ZIP Code Código postal de la organización" at bounding box center [1015, 431] width 501 height 38
type input "06824"
click at [256, 489] on select "Select County Capitol Greater Bridgeport Lower Connecticut River Valley Naugatu…" at bounding box center [506, 507] width 501 height 38
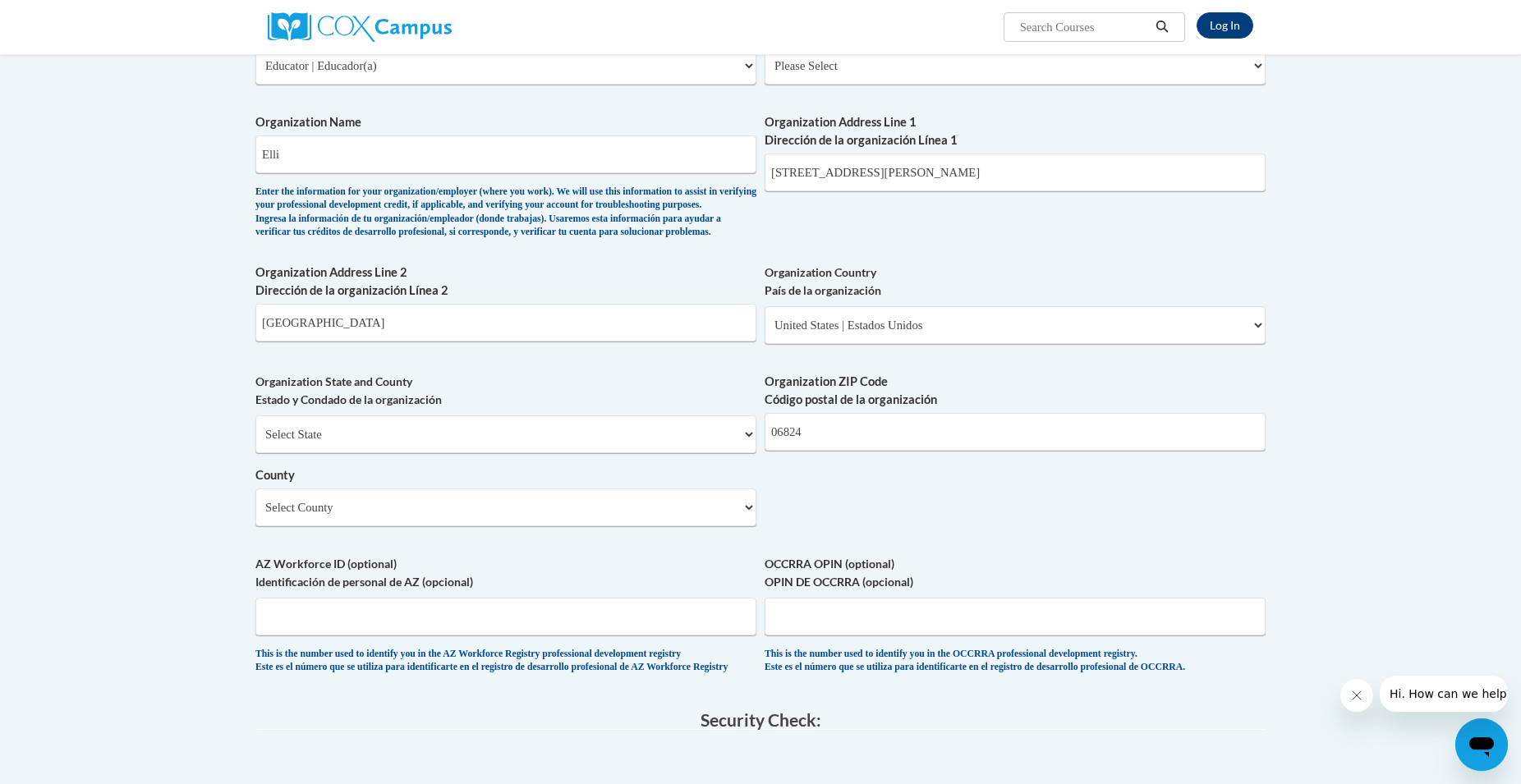
click at [218, 406] on body "Log In Search Search... Create an Account Reading belongs to all of us - join o…" at bounding box center [760, 288] width 1521 height 2322
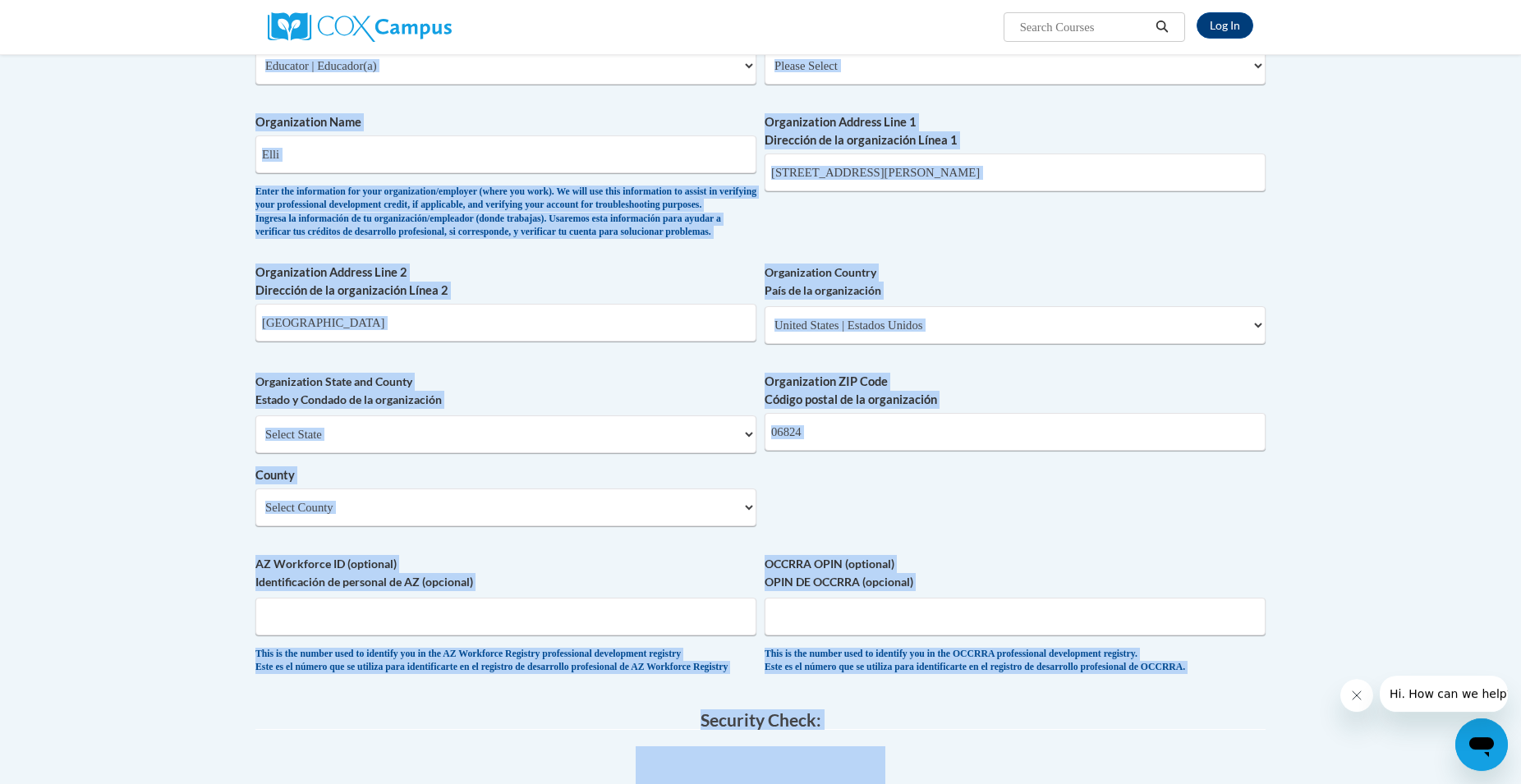
click at [218, 406] on body "Log In Search Search... Create an Account Reading belongs to all of us - join o…" at bounding box center [760, 288] width 1521 height 2322
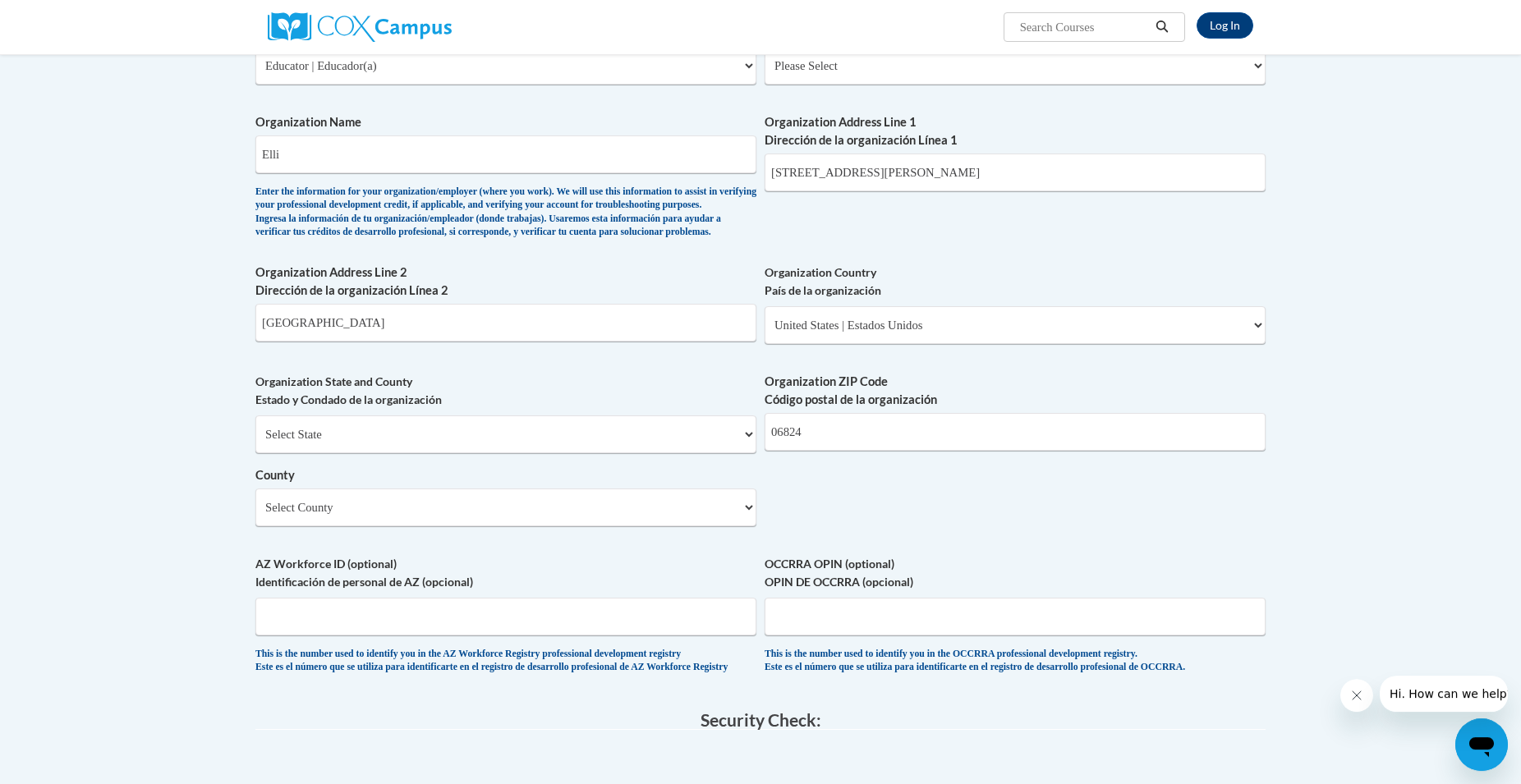
click at [225, 410] on body "Log In Search Search... Create an Account Reading belongs to all of us - join o…" at bounding box center [760, 288] width 1521 height 2322
click at [256, 489] on select "Select County Capitol Greater Bridgeport Lower Connecticut River Valley Naugatu…" at bounding box center [506, 507] width 501 height 38
select select "Lower Connecticut River Valley"
click option "Lower Connecticut River Valley" at bounding box center [0, 0] width 0 height 0
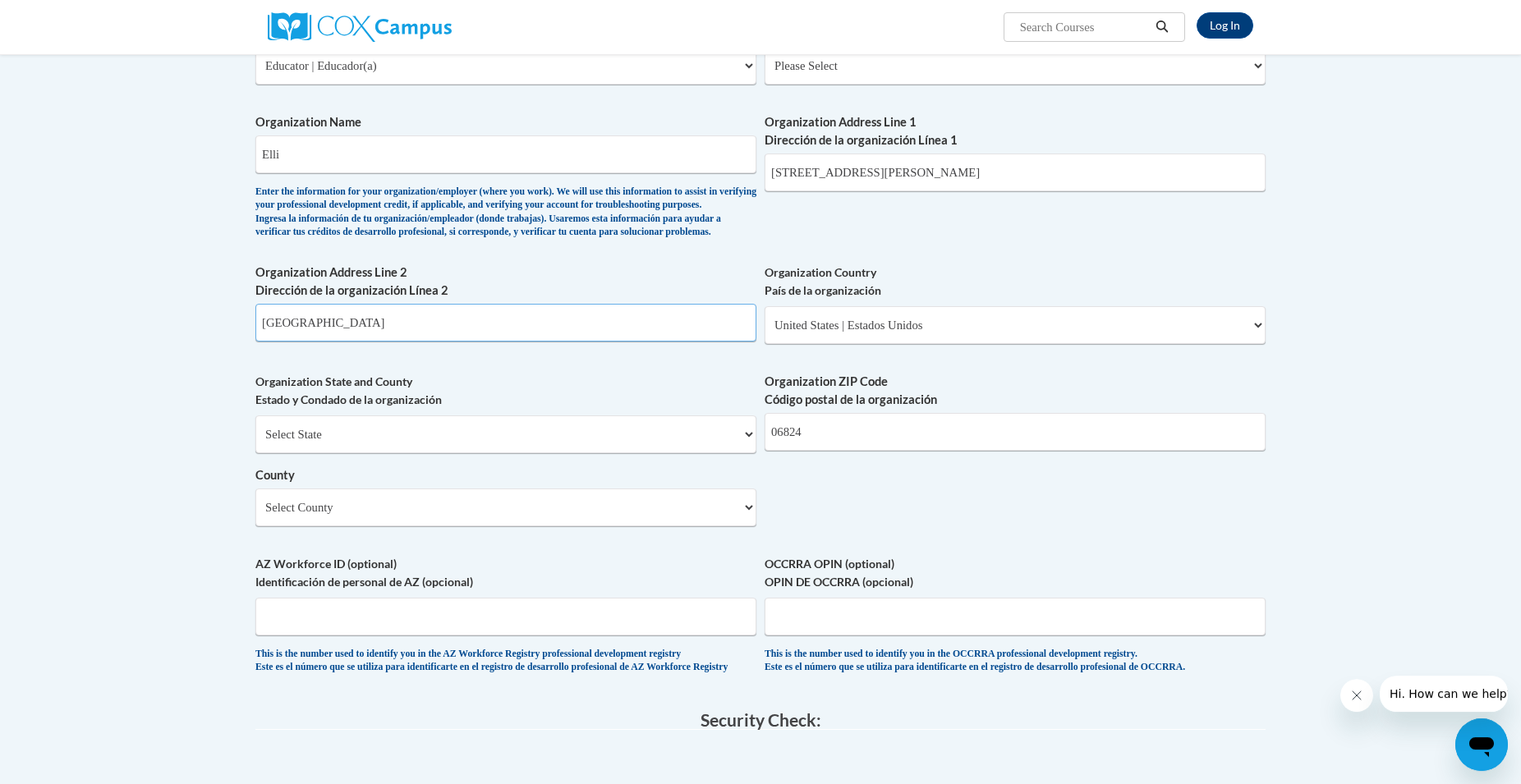
click at [340, 341] on input "Fairfield" at bounding box center [506, 323] width 501 height 38
click at [167, 457] on body "Log In Search Search... Create an Account Reading belongs to all of us - join o…" at bounding box center [760, 288] width 1521 height 2322
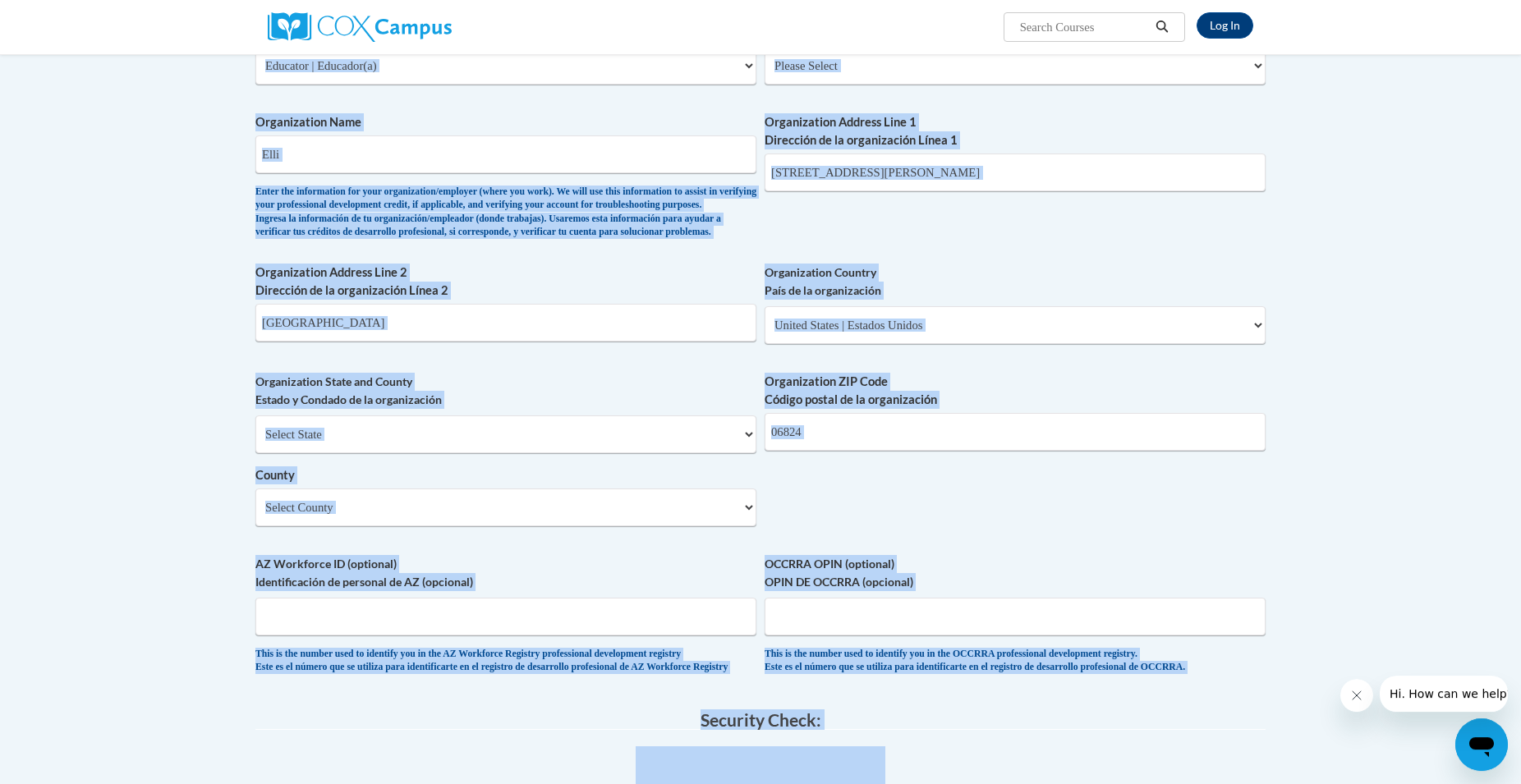
click at [167, 457] on body "Log In Search Search... Create an Account Reading belongs to all of us - join o…" at bounding box center [760, 288] width 1521 height 2322
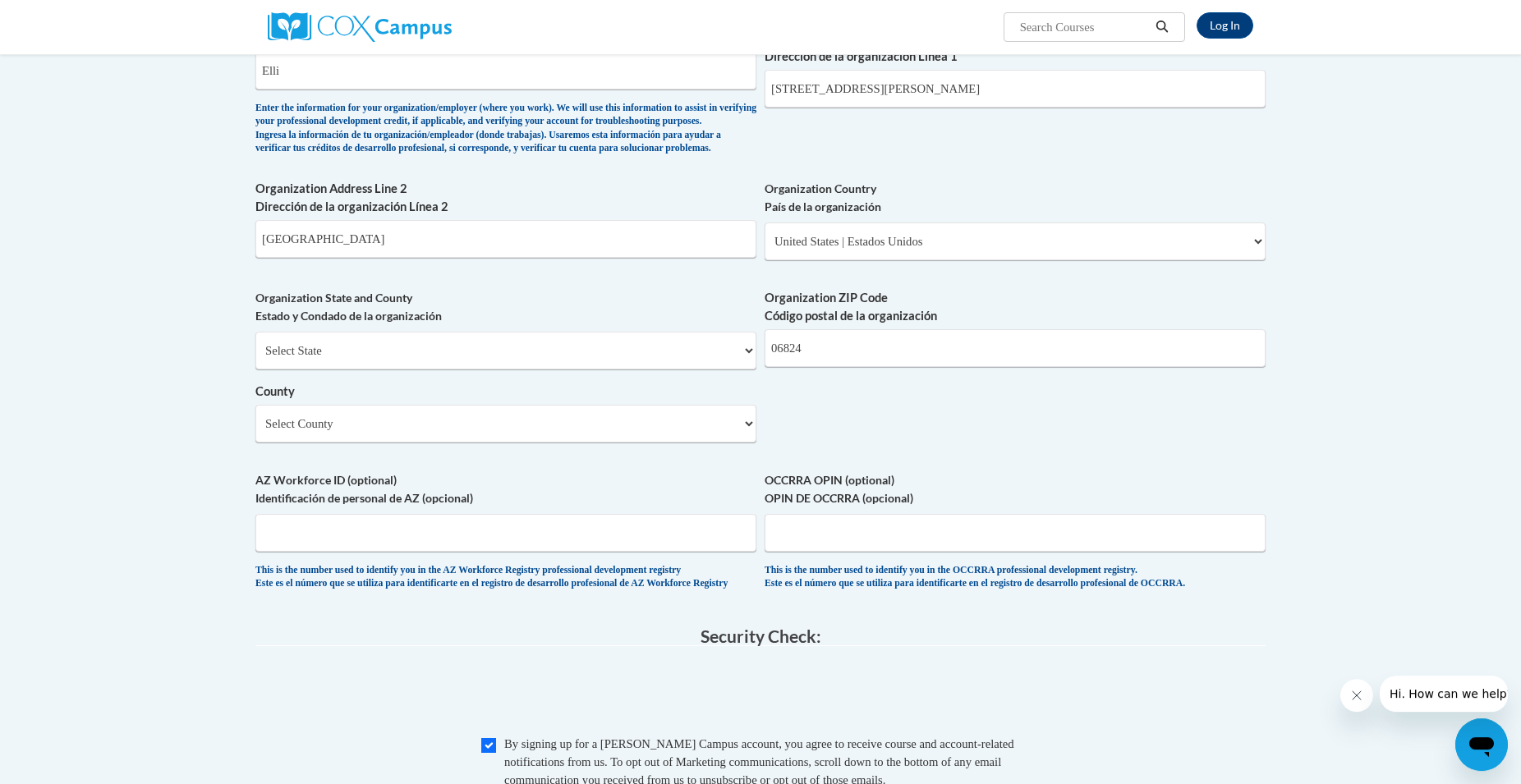
click at [168, 460] on body "Log In Search Search... Create an Account Reading belongs to all of us - join o…" at bounding box center [760, 204] width 1521 height 2322
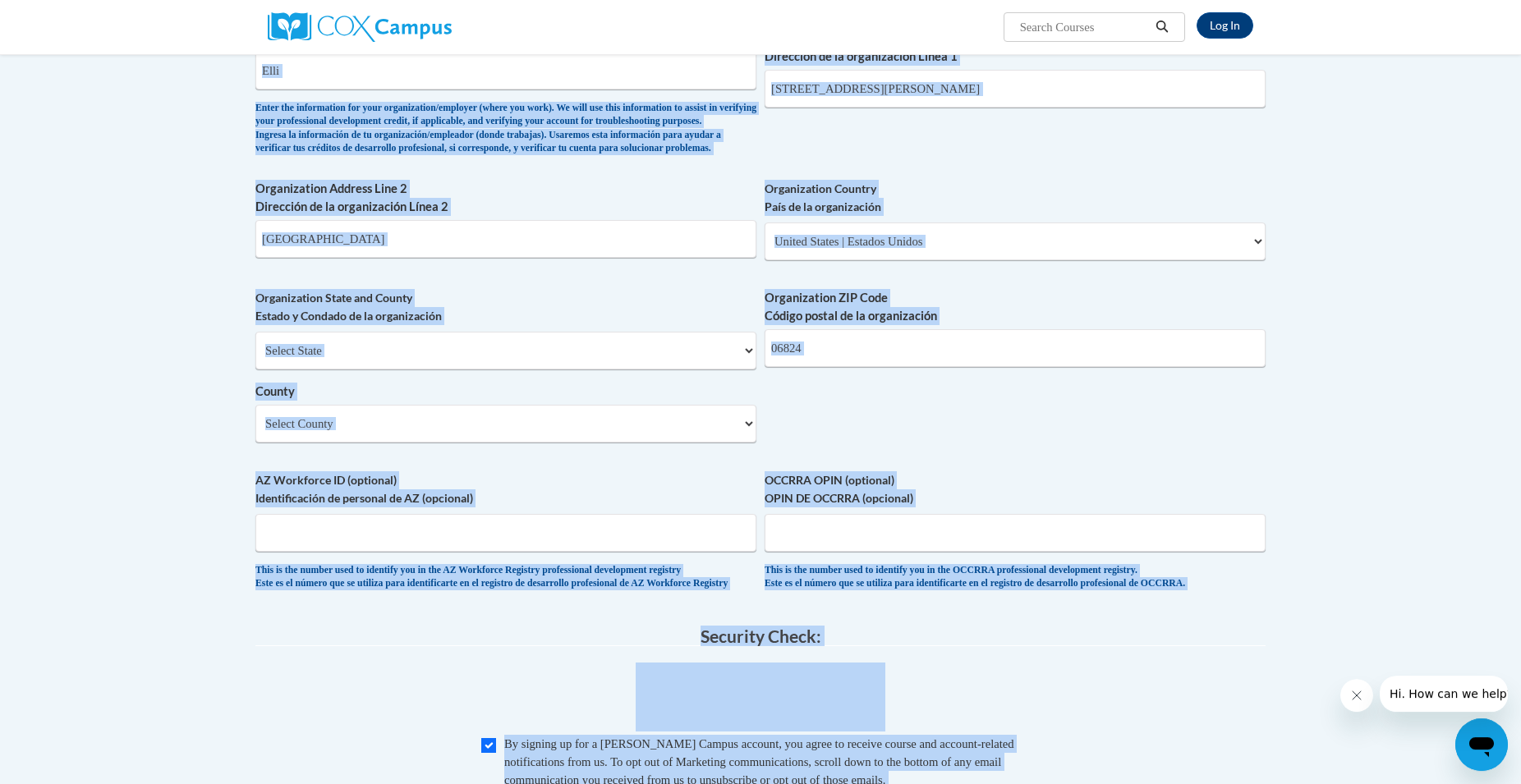
click at [168, 460] on body "Log In Search Search... Create an Account Reading belongs to all of us - join o…" at bounding box center [760, 204] width 1521 height 2322
click at [170, 460] on body "Log In Search Search... Create an Account Reading belongs to all of us - join o…" at bounding box center [760, 204] width 1521 height 2322
click at [505, 646] on legend "Security Check:" at bounding box center [760, 636] width 1010 height 19
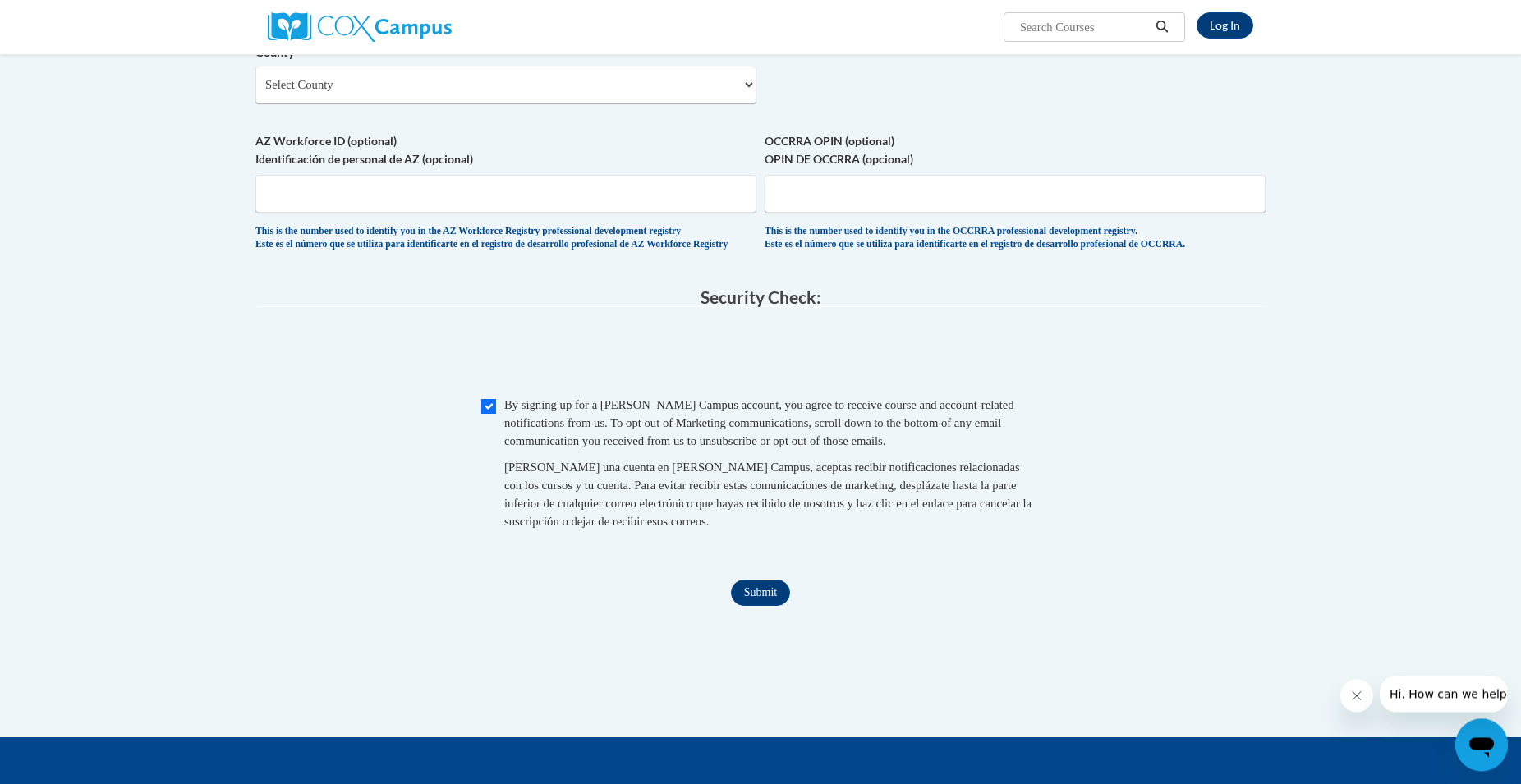
scroll to position [1458, 0]
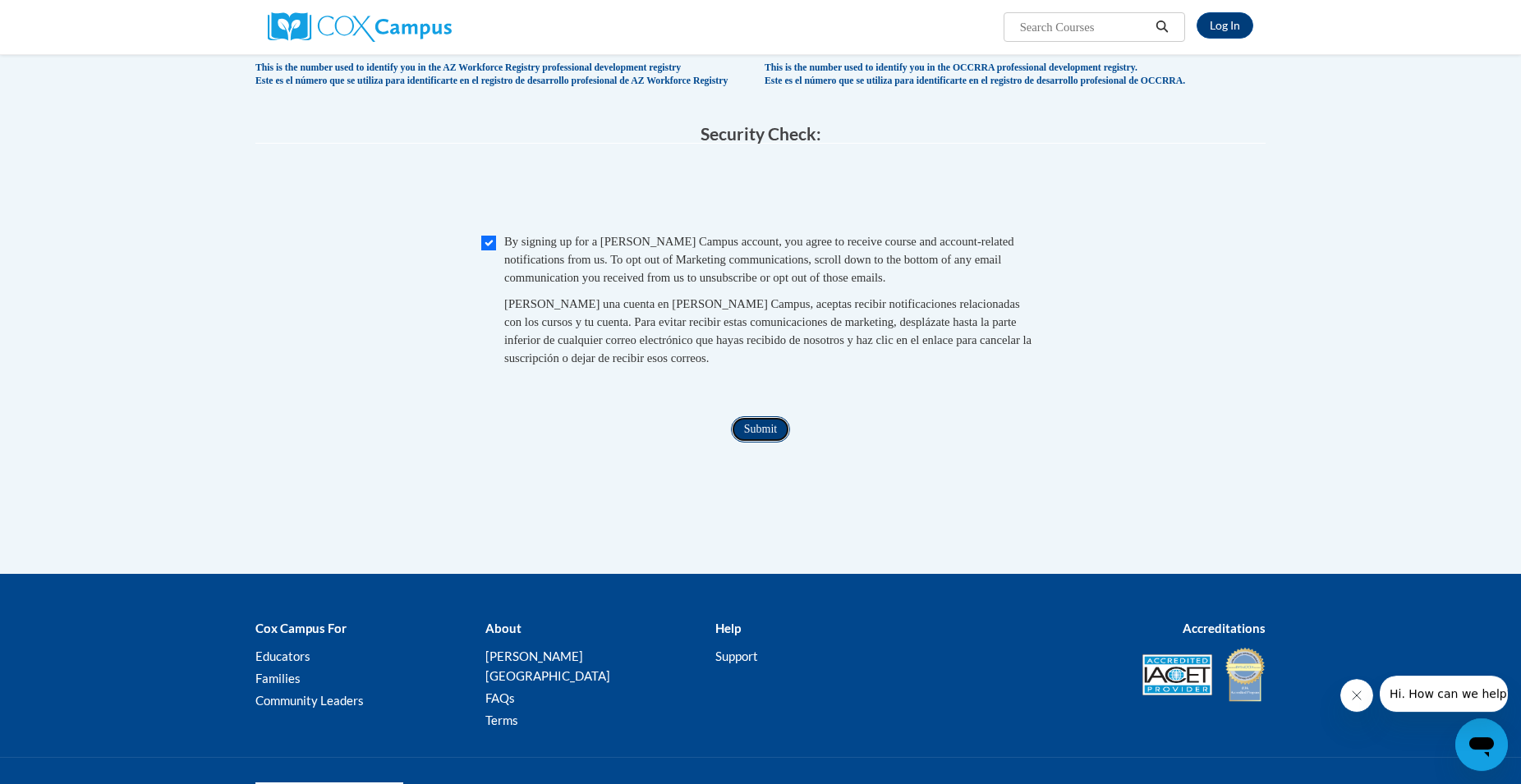
click at [746, 443] on input "Submit" at bounding box center [760, 430] width 59 height 27
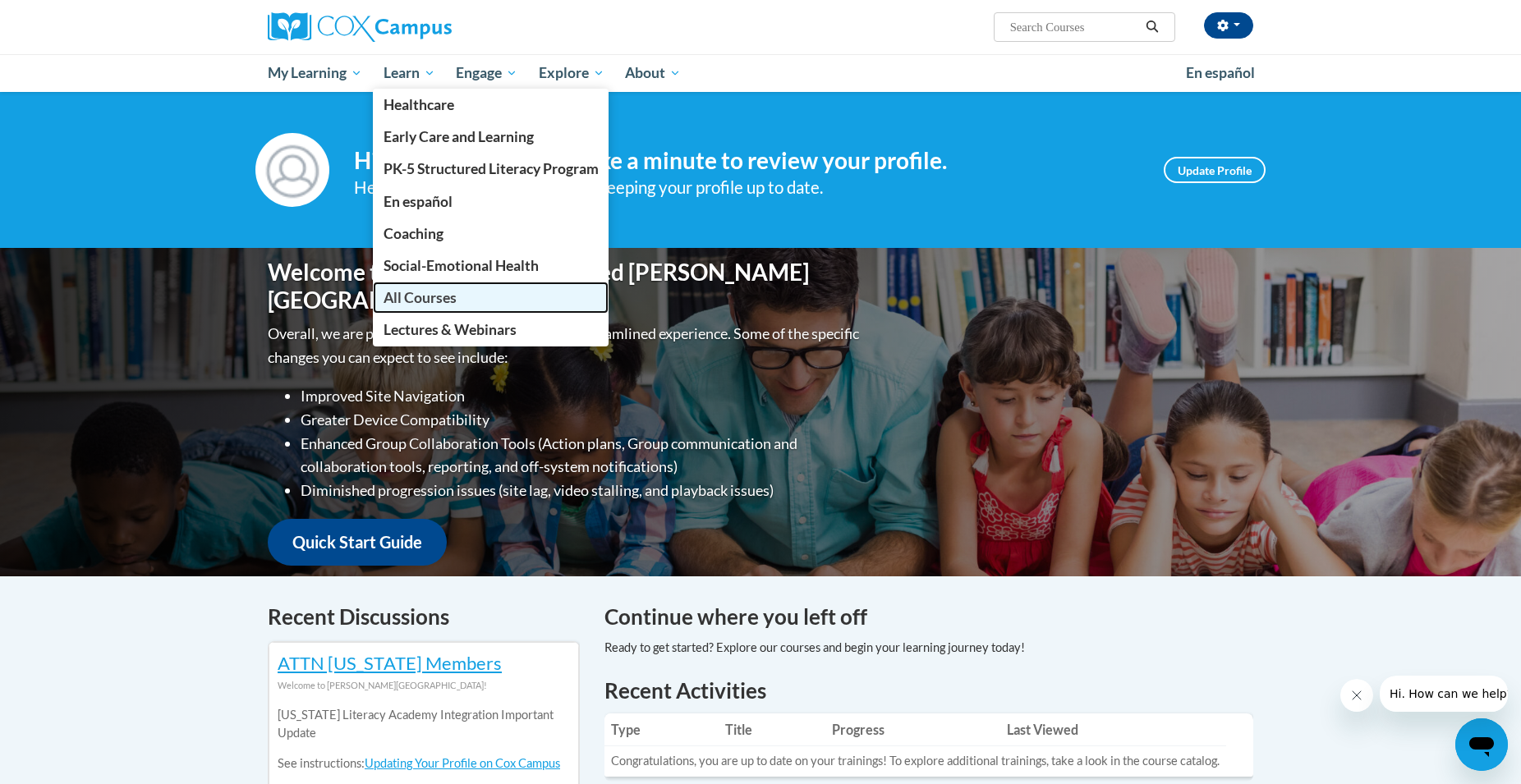
click at [393, 296] on span "All Courses" at bounding box center [420, 298] width 73 height 18
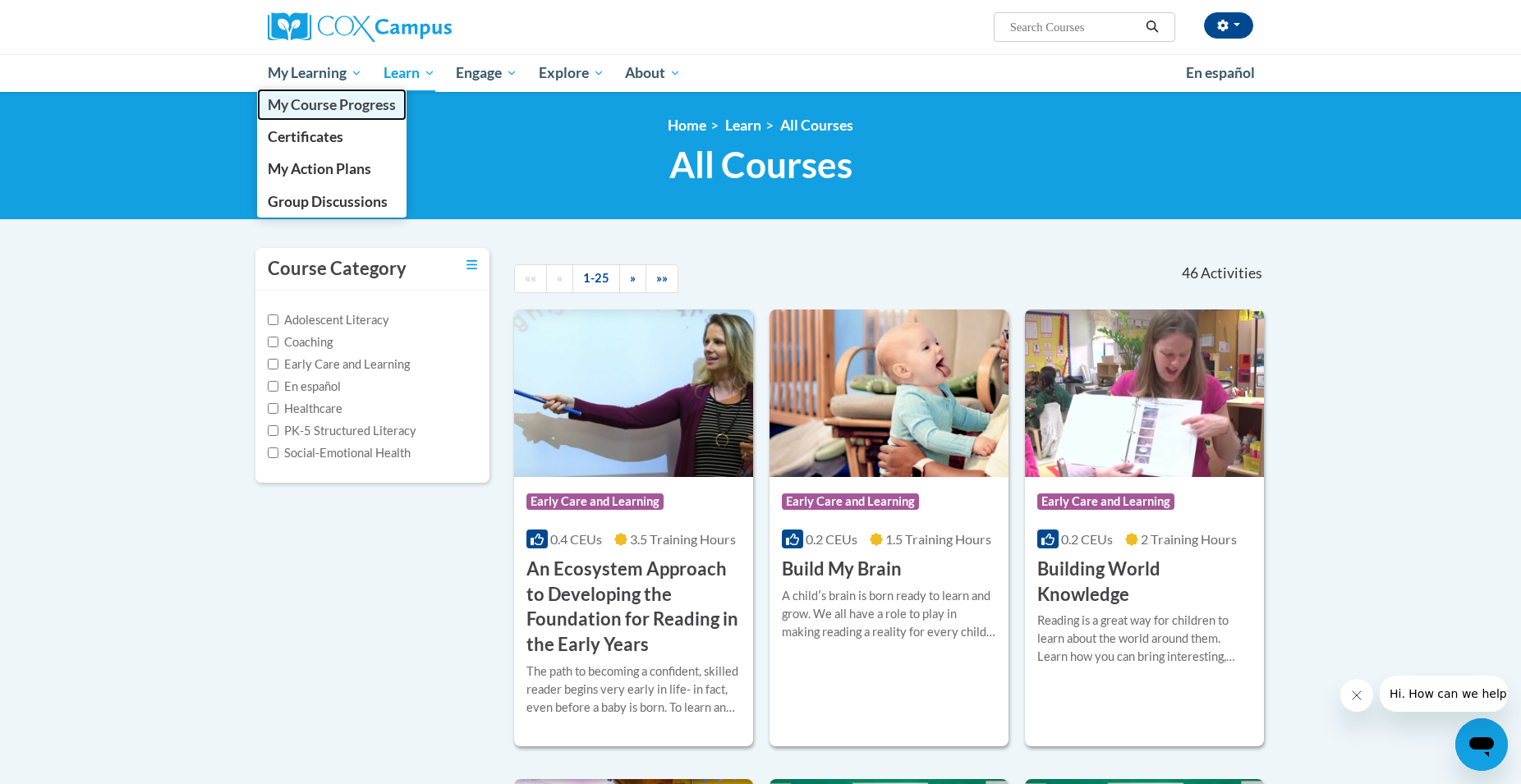
click at [305, 105] on span "My Course Progress" at bounding box center [332, 105] width 128 height 18
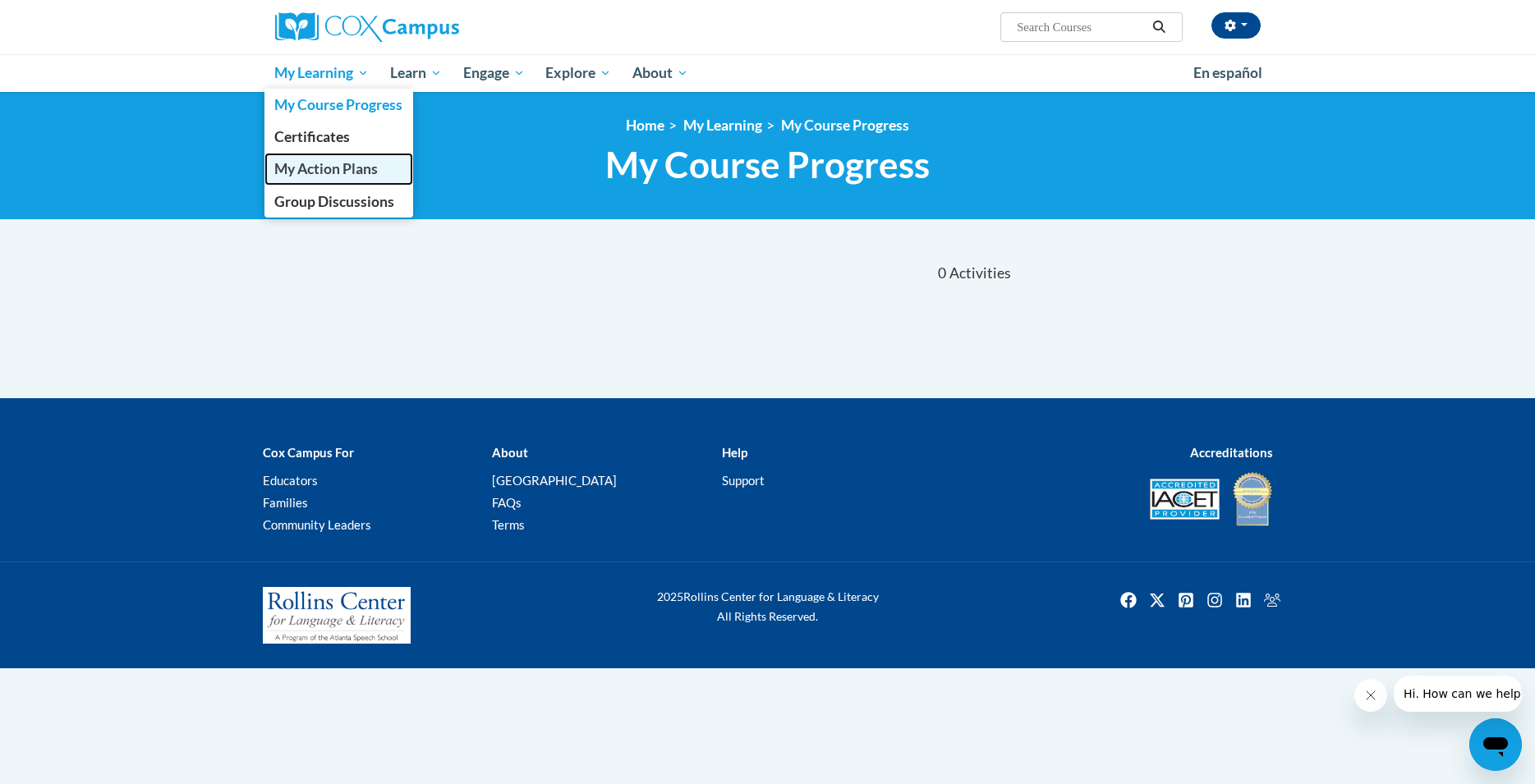
click at [304, 167] on span "My Action Plans" at bounding box center [325, 169] width 103 height 18
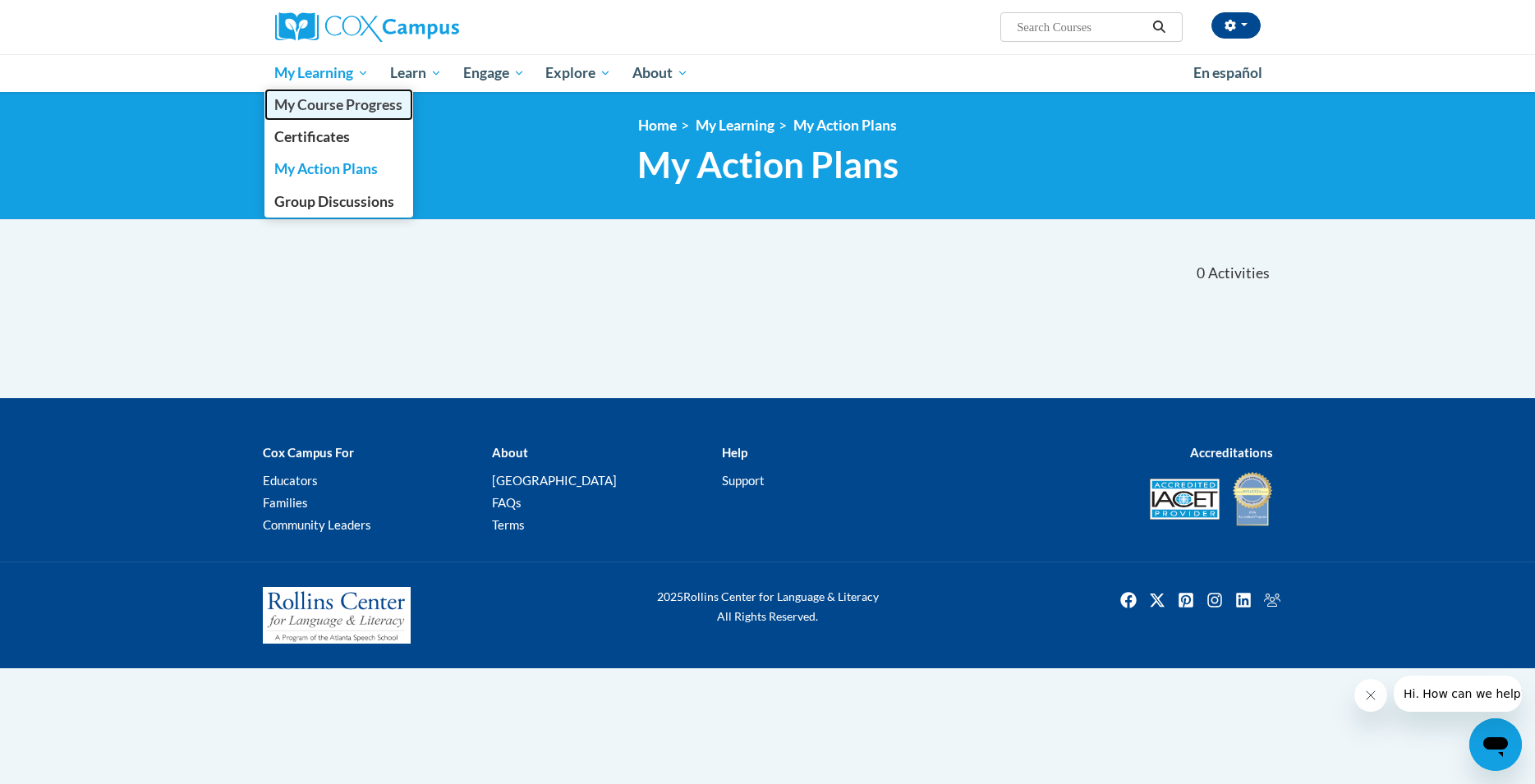
click at [308, 110] on span "My Course Progress" at bounding box center [338, 105] width 128 height 18
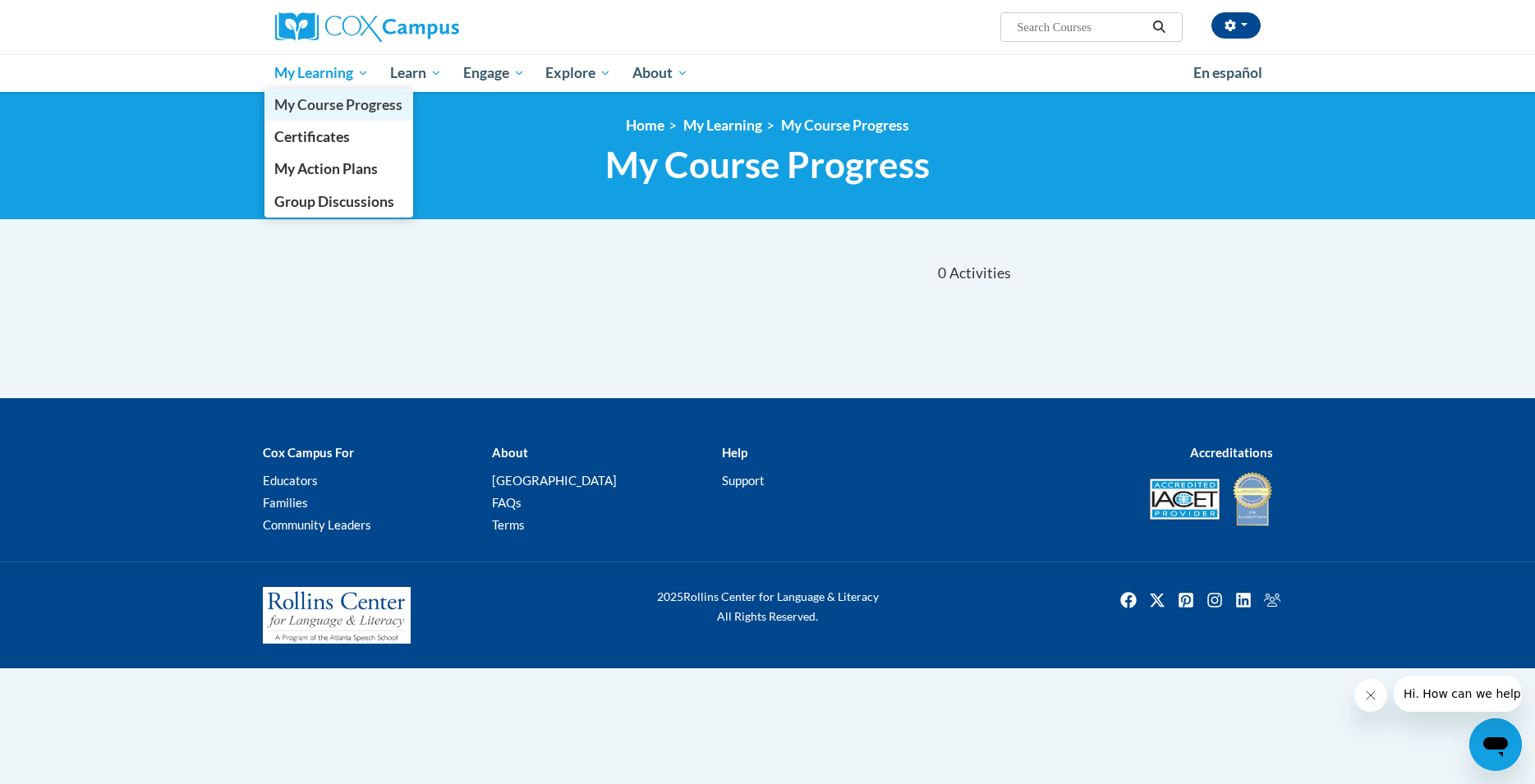
click at [319, 110] on span "My Course Progress" at bounding box center [338, 105] width 128 height 18
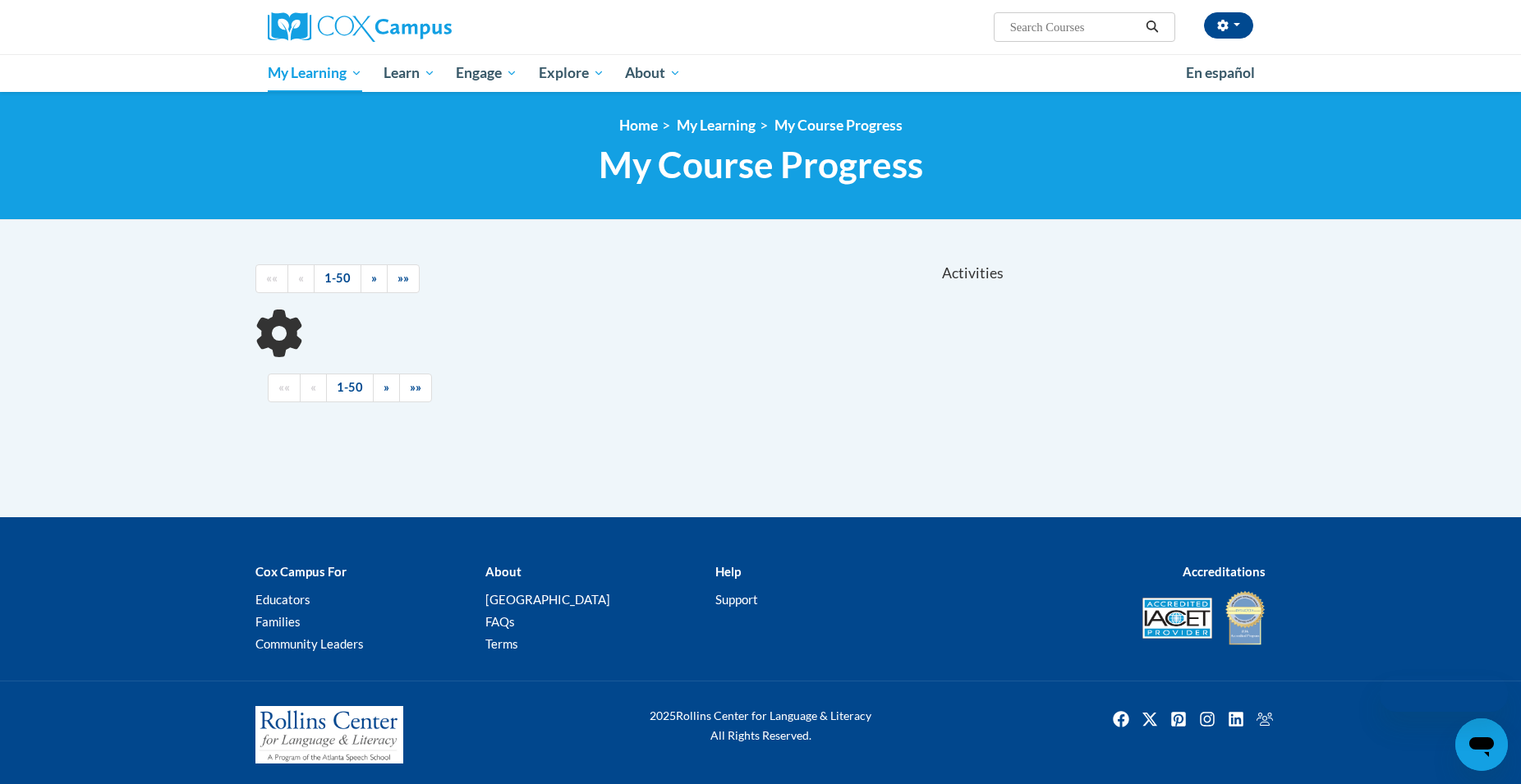
click at [763, 414] on div "«« « 1-50 » »»" at bounding box center [631, 388] width 752 height 62
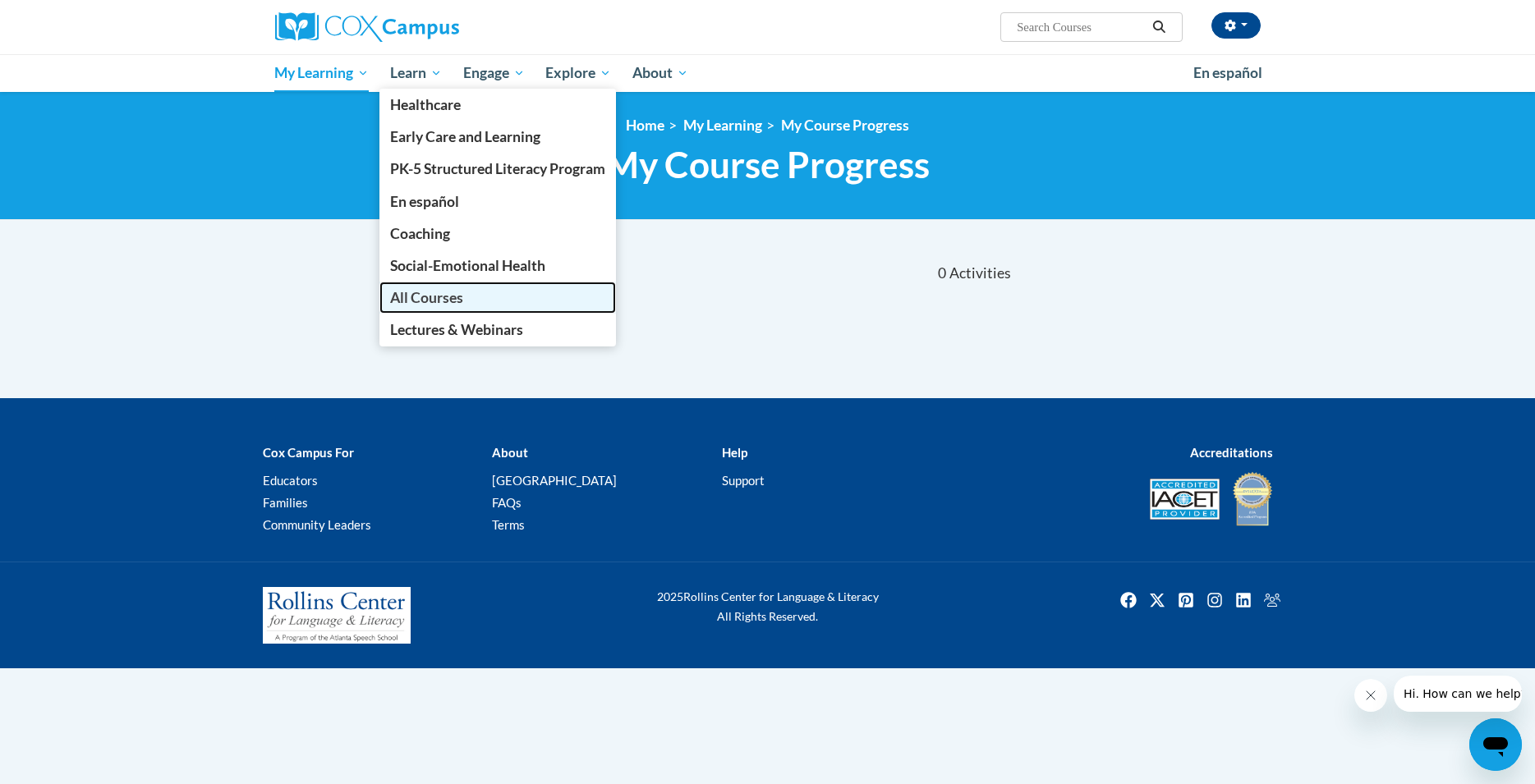
click at [413, 305] on span "All Courses" at bounding box center [426, 298] width 73 height 18
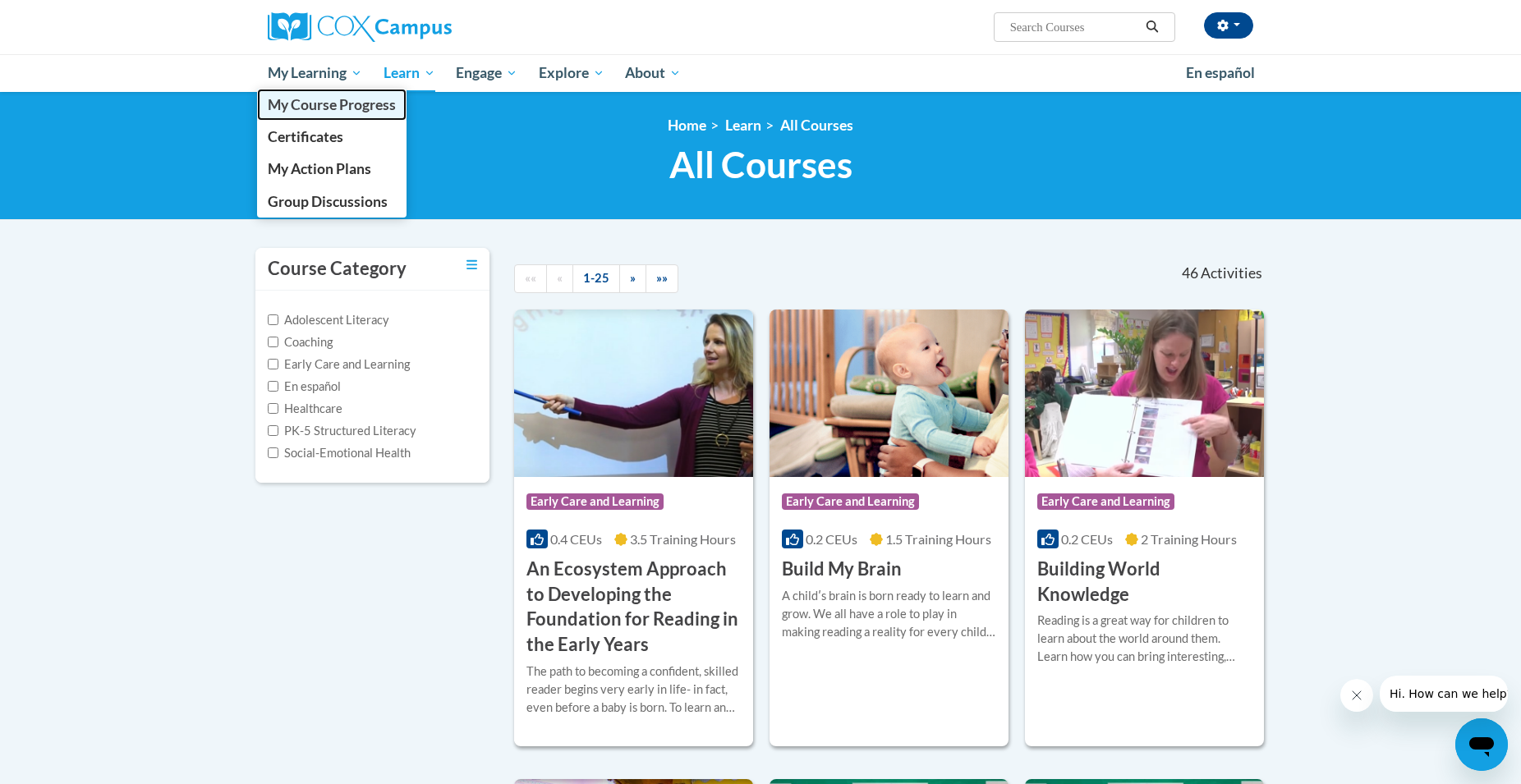
click at [294, 101] on span "My Course Progress" at bounding box center [332, 105] width 128 height 18
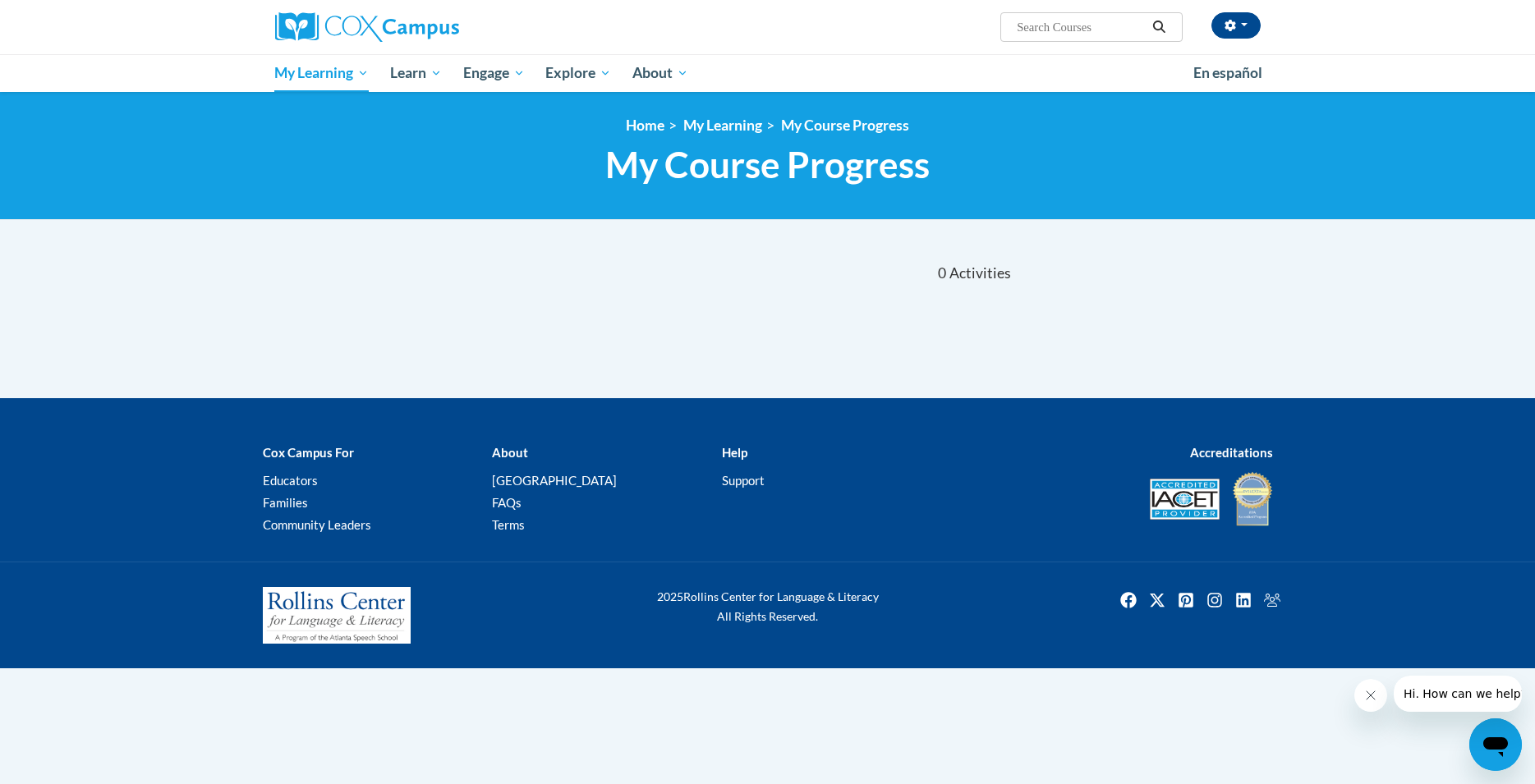
click at [1049, 27] on input "Search..." at bounding box center [1081, 27] width 132 height 19
type input "implicit bias in education"
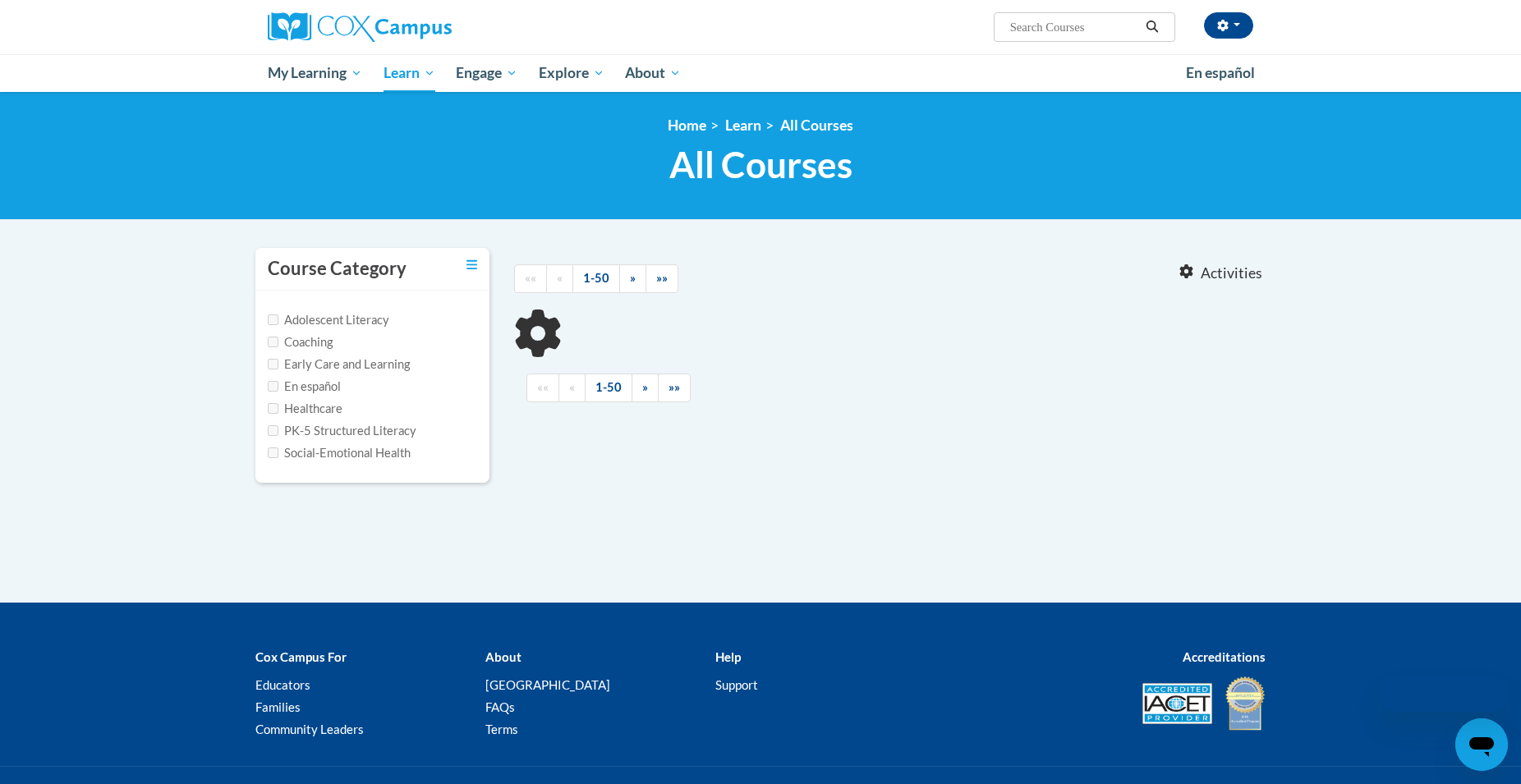
type input "implicit bias in education"
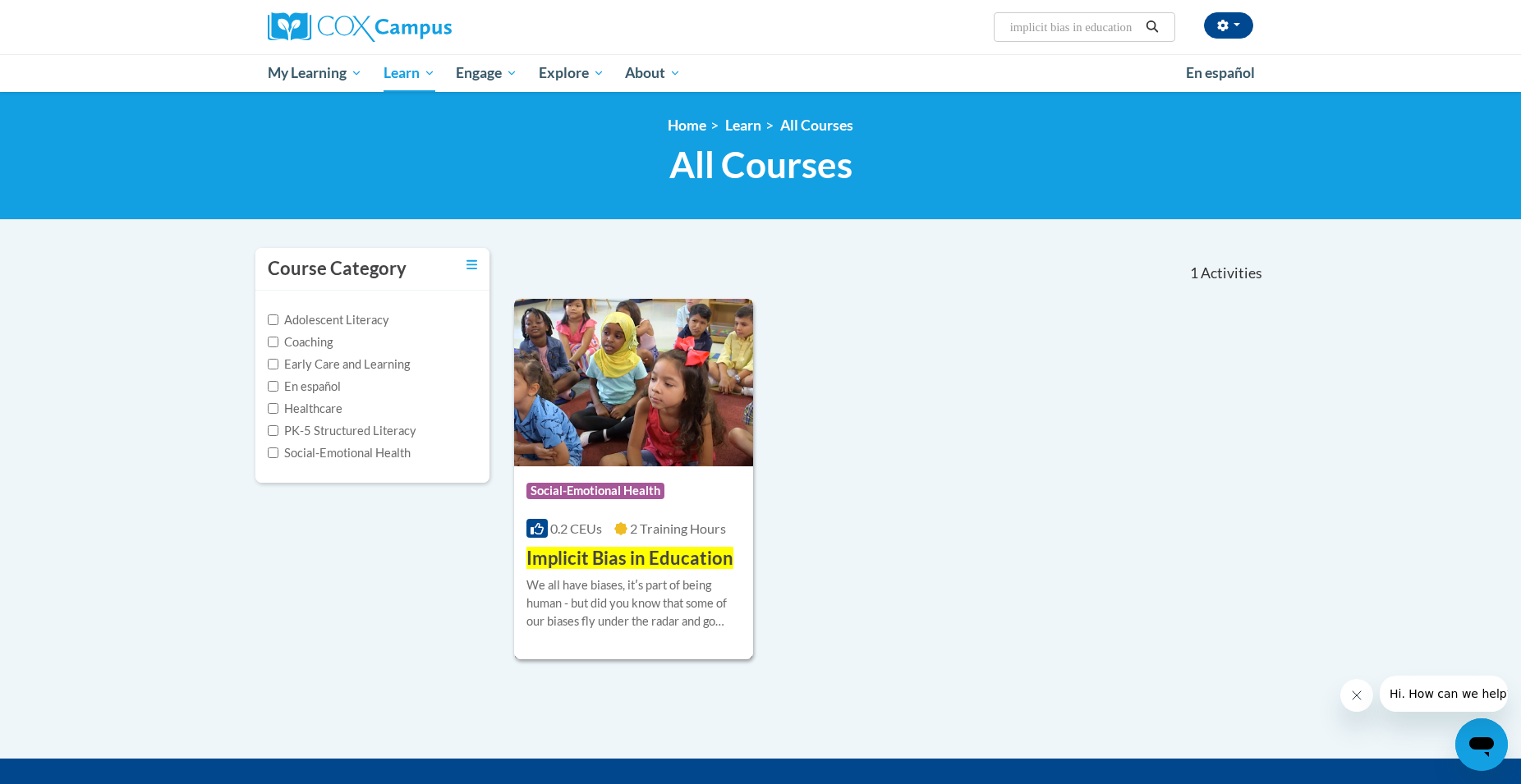
click at [599, 558] on span "Implicit Bias in Education" at bounding box center [630, 557] width 207 height 22
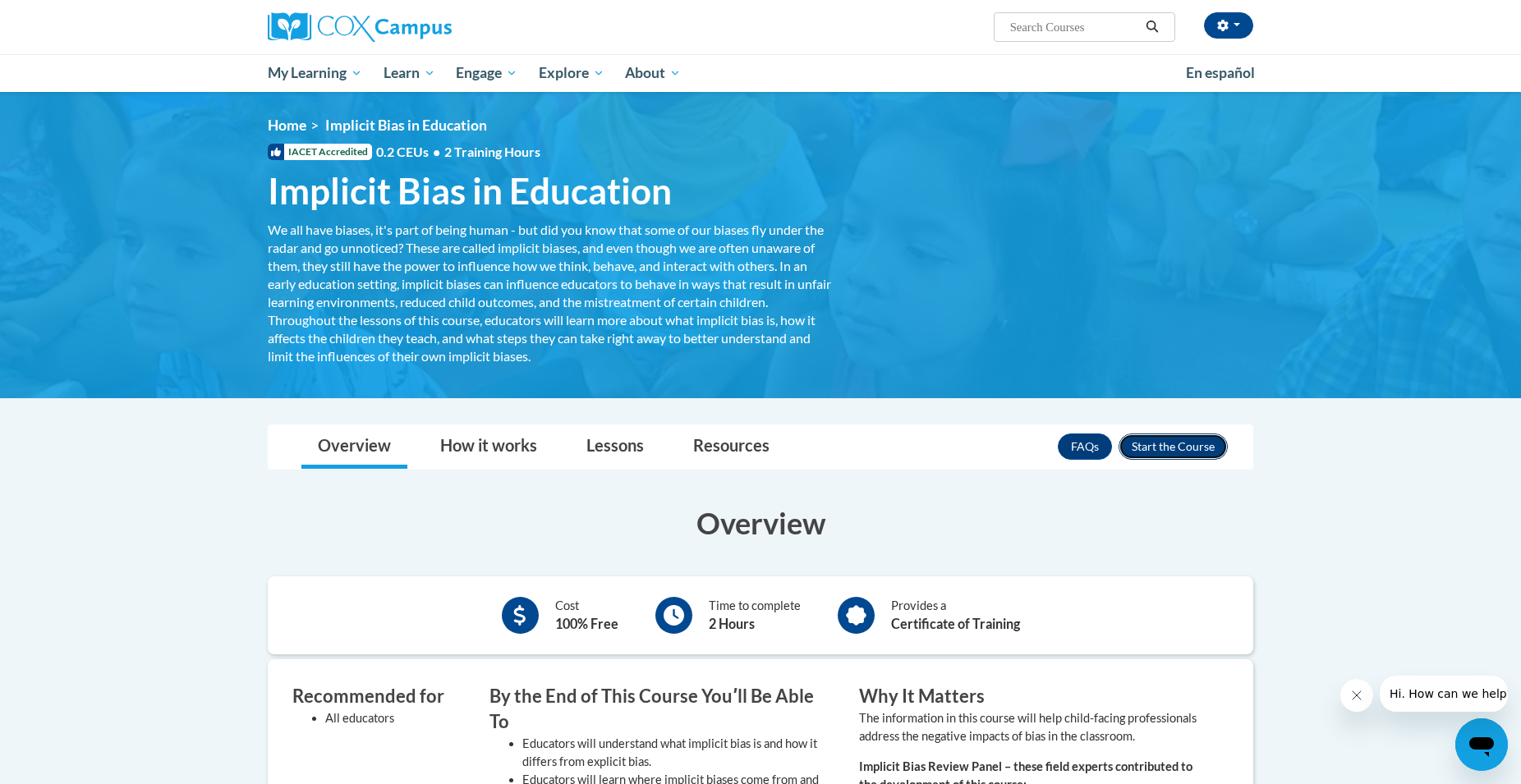
click at [1181, 445] on button "Enroll" at bounding box center [1173, 446] width 110 height 27
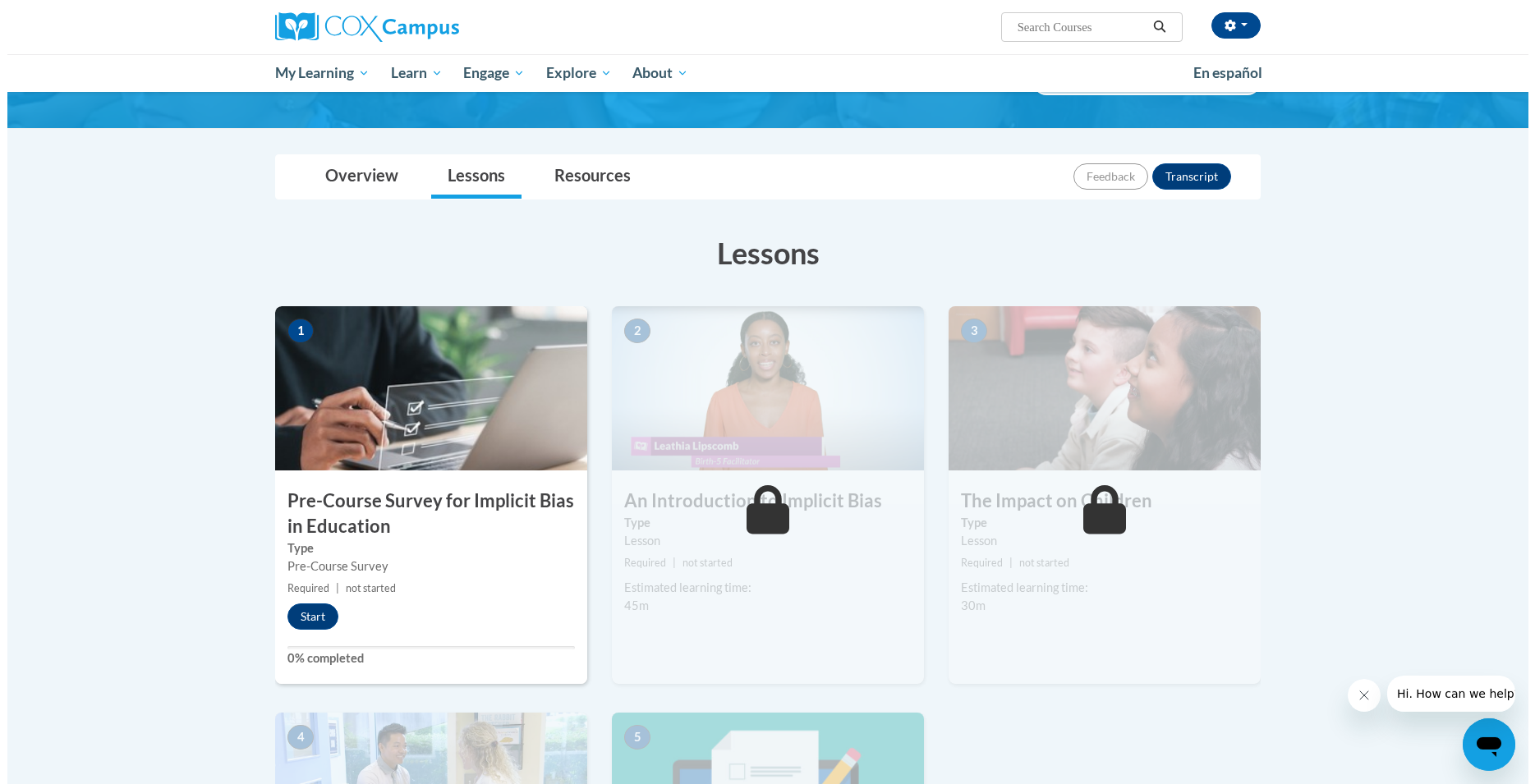
scroll to position [167, 0]
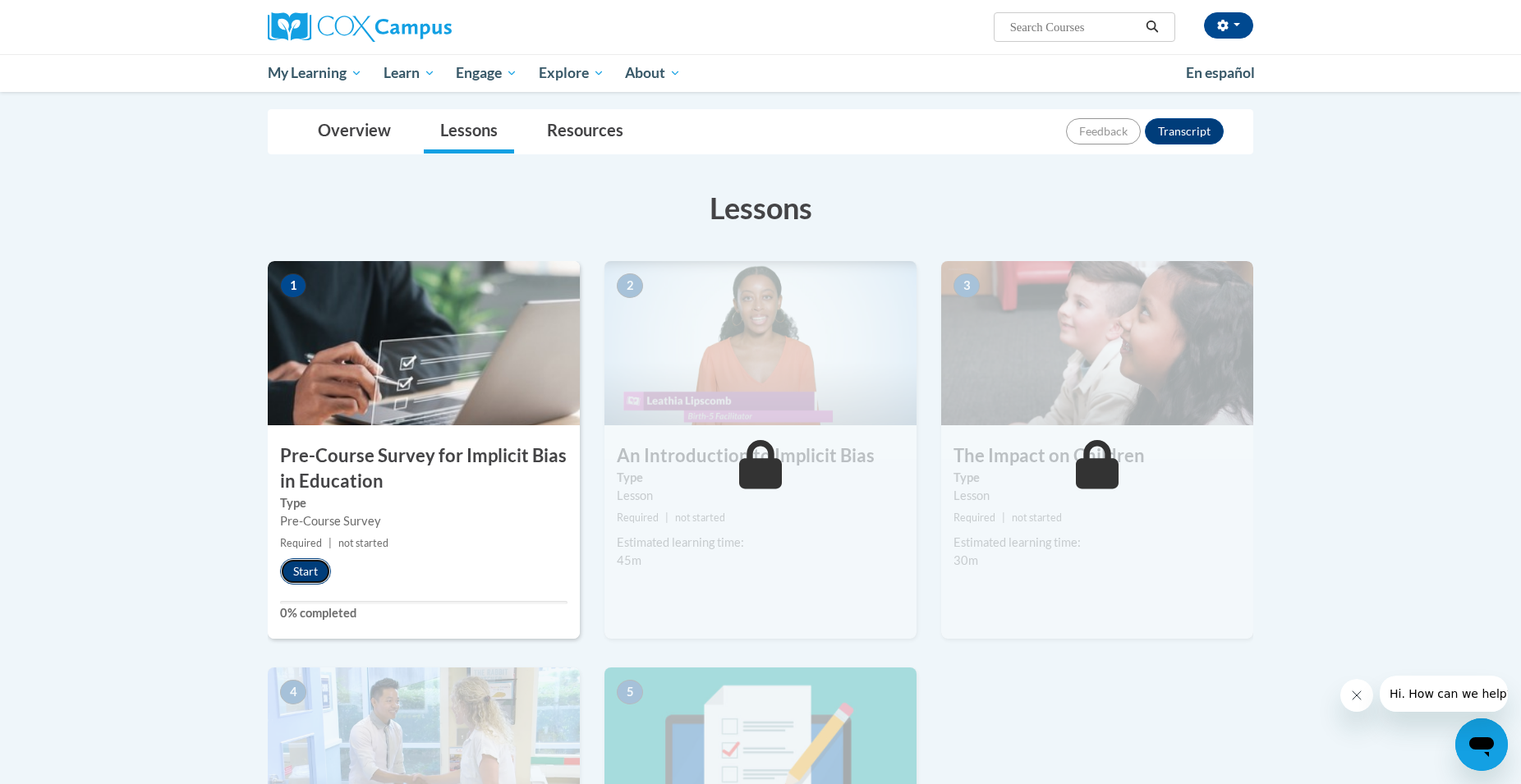
click at [298, 565] on button "Start" at bounding box center [306, 571] width 51 height 27
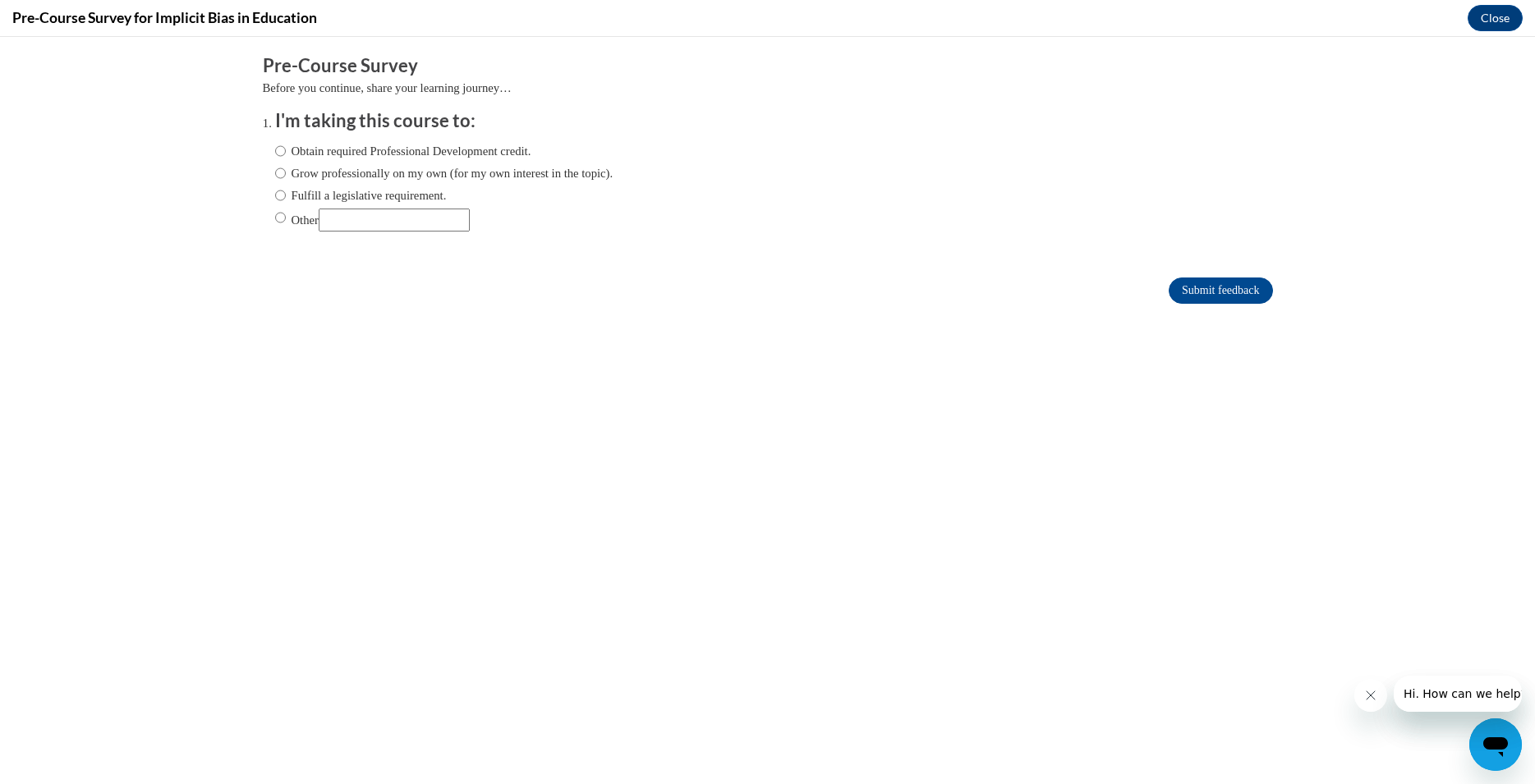
scroll to position [0, 0]
click at [275, 156] on input "Obtain required Professional Development credit." at bounding box center [280, 151] width 11 height 18
radio input "true"
click at [1175, 285] on input "Submit feedback" at bounding box center [1219, 291] width 103 height 27
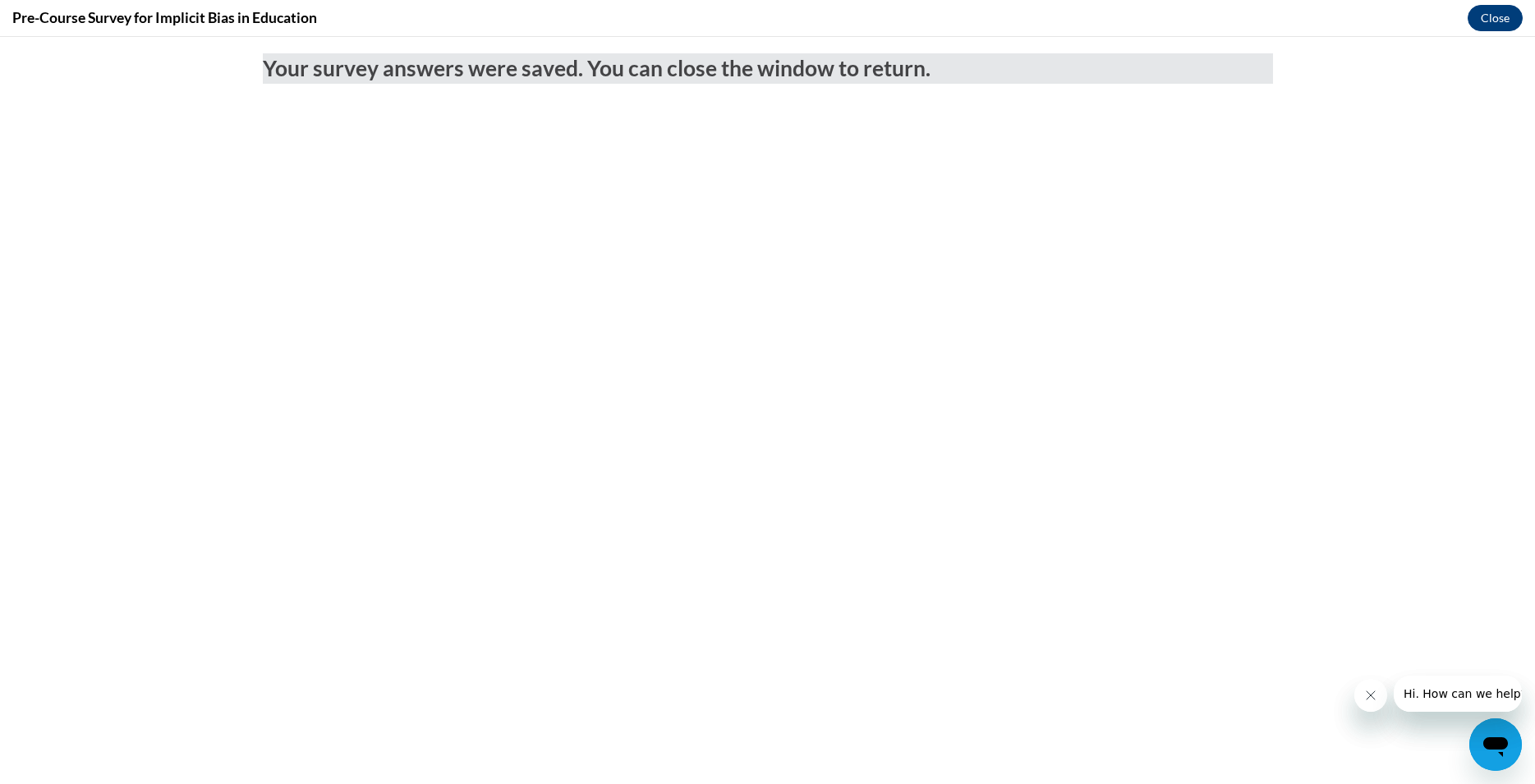
click at [1502, 13] on button "Close" at bounding box center [1495, 19] width 55 height 27
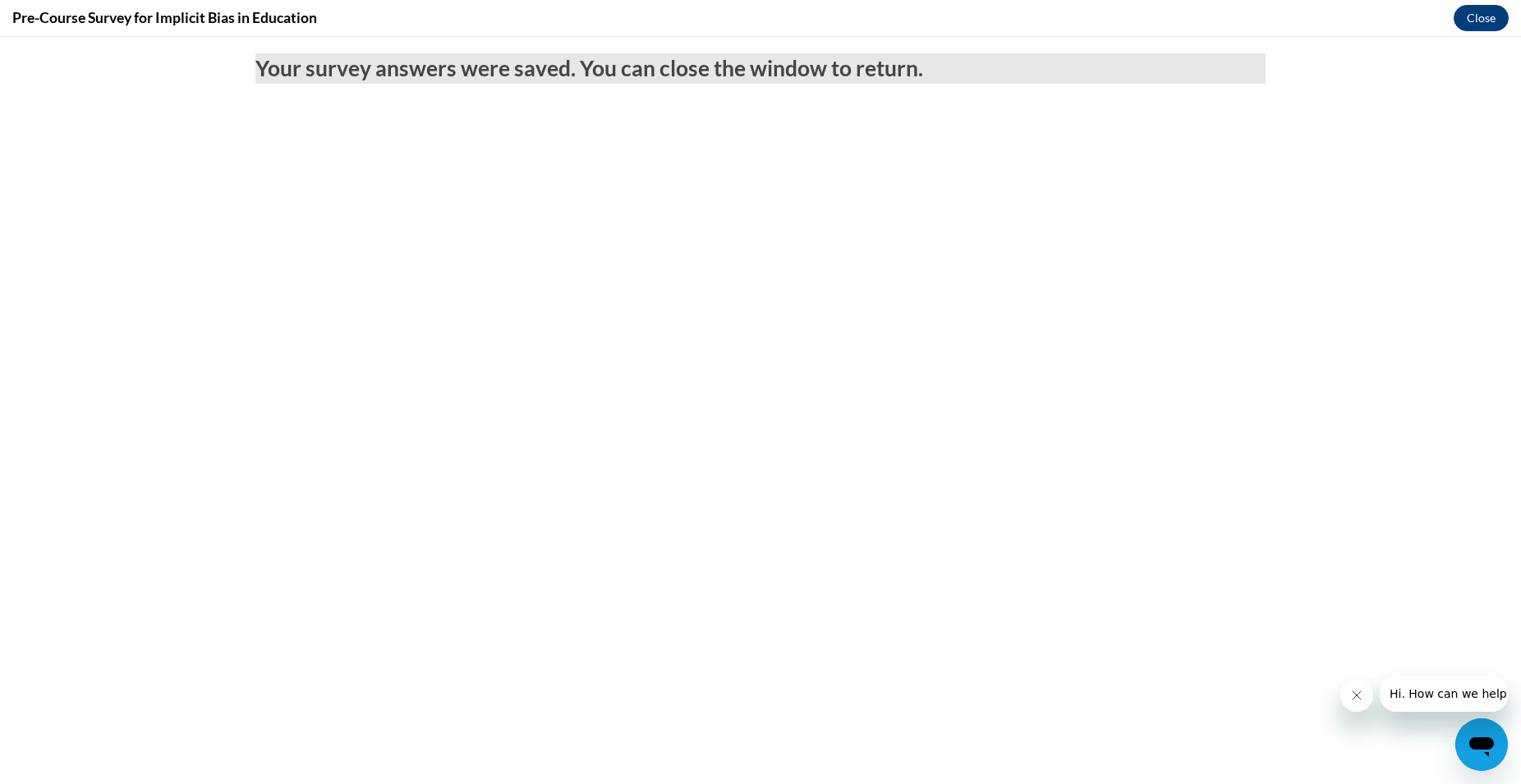
click at [1502, 13] on div "[PERSON_NAME] (Eastern Daylight Time GMT-0400 ) My Profile Inbox My Transcripts…" at bounding box center [760, 46] width 1521 height 92
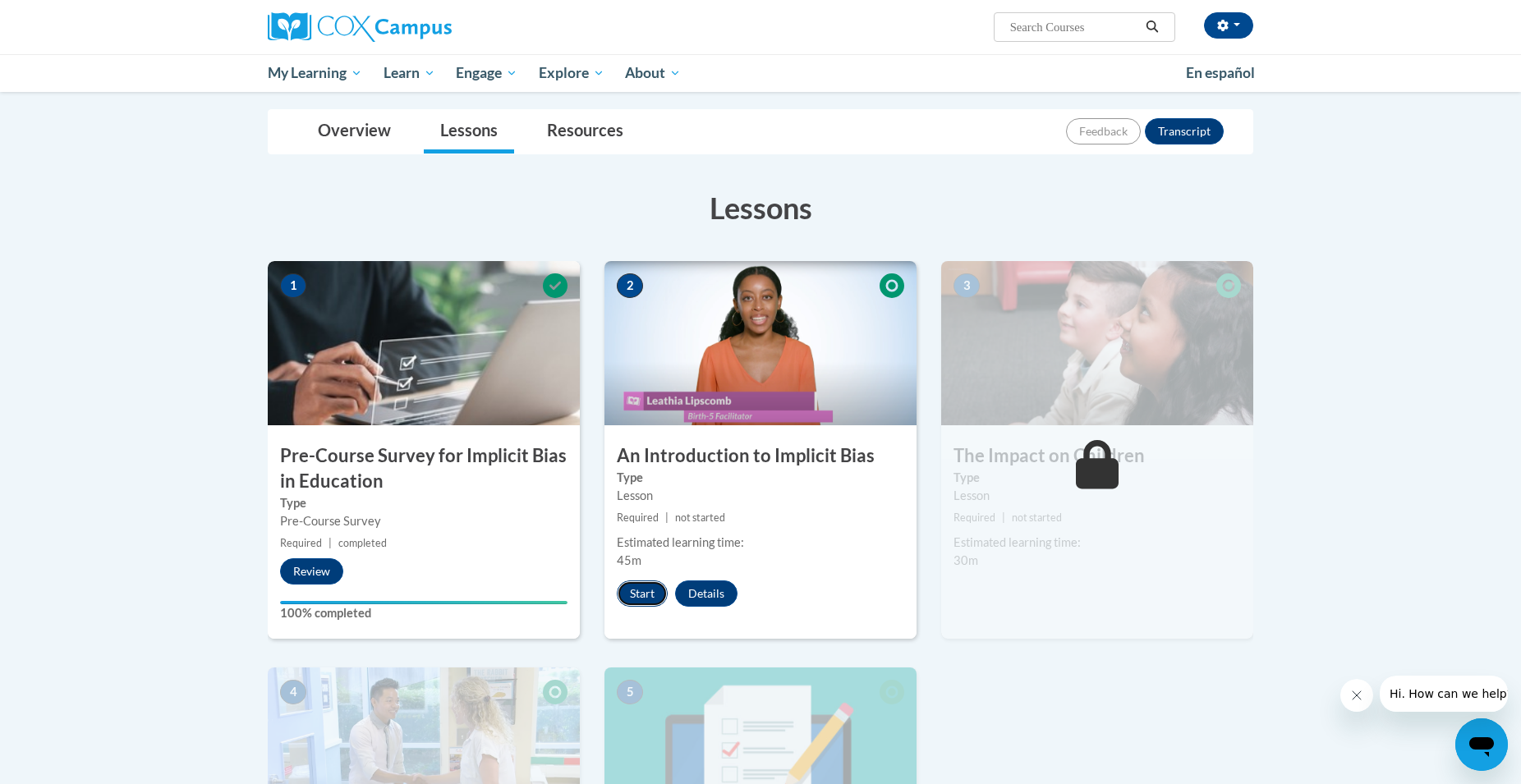
click at [643, 590] on button "Start" at bounding box center [642, 594] width 51 height 27
